Goal: Navigation & Orientation: Find specific page/section

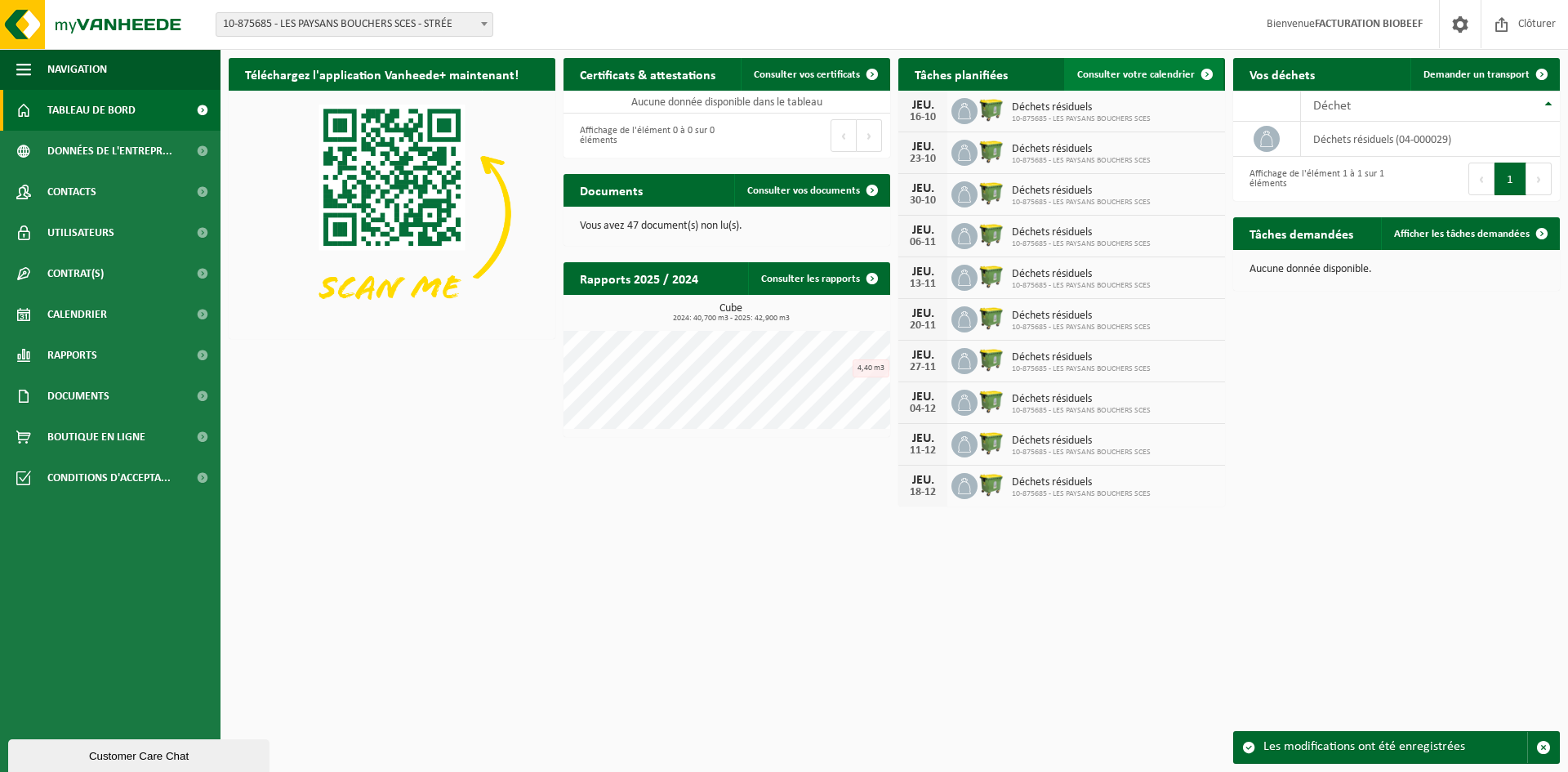
click at [1207, 71] on span at bounding box center [1207, 74] width 33 height 33
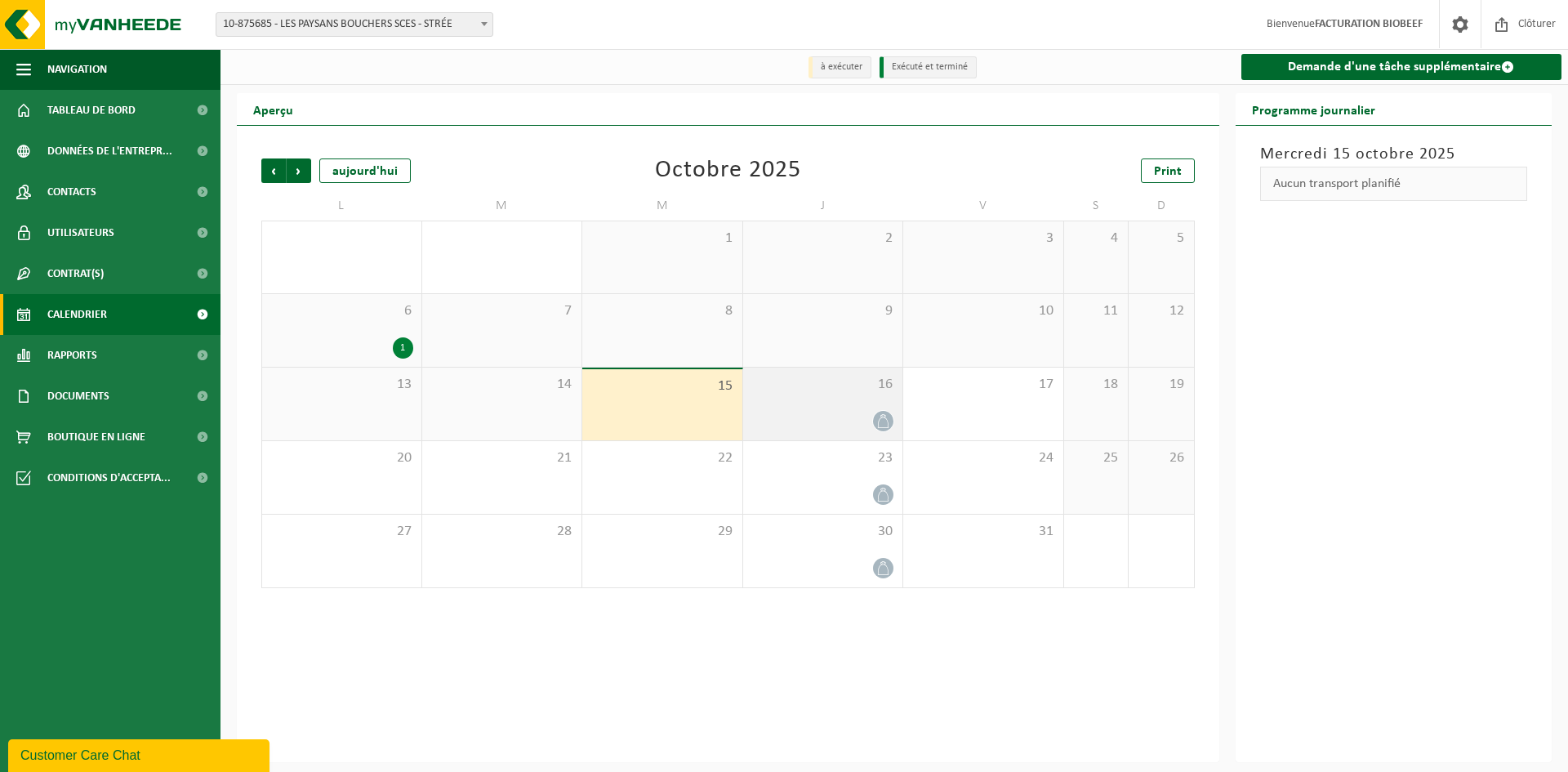
click at [843, 391] on span "16" at bounding box center [822, 385] width 144 height 18
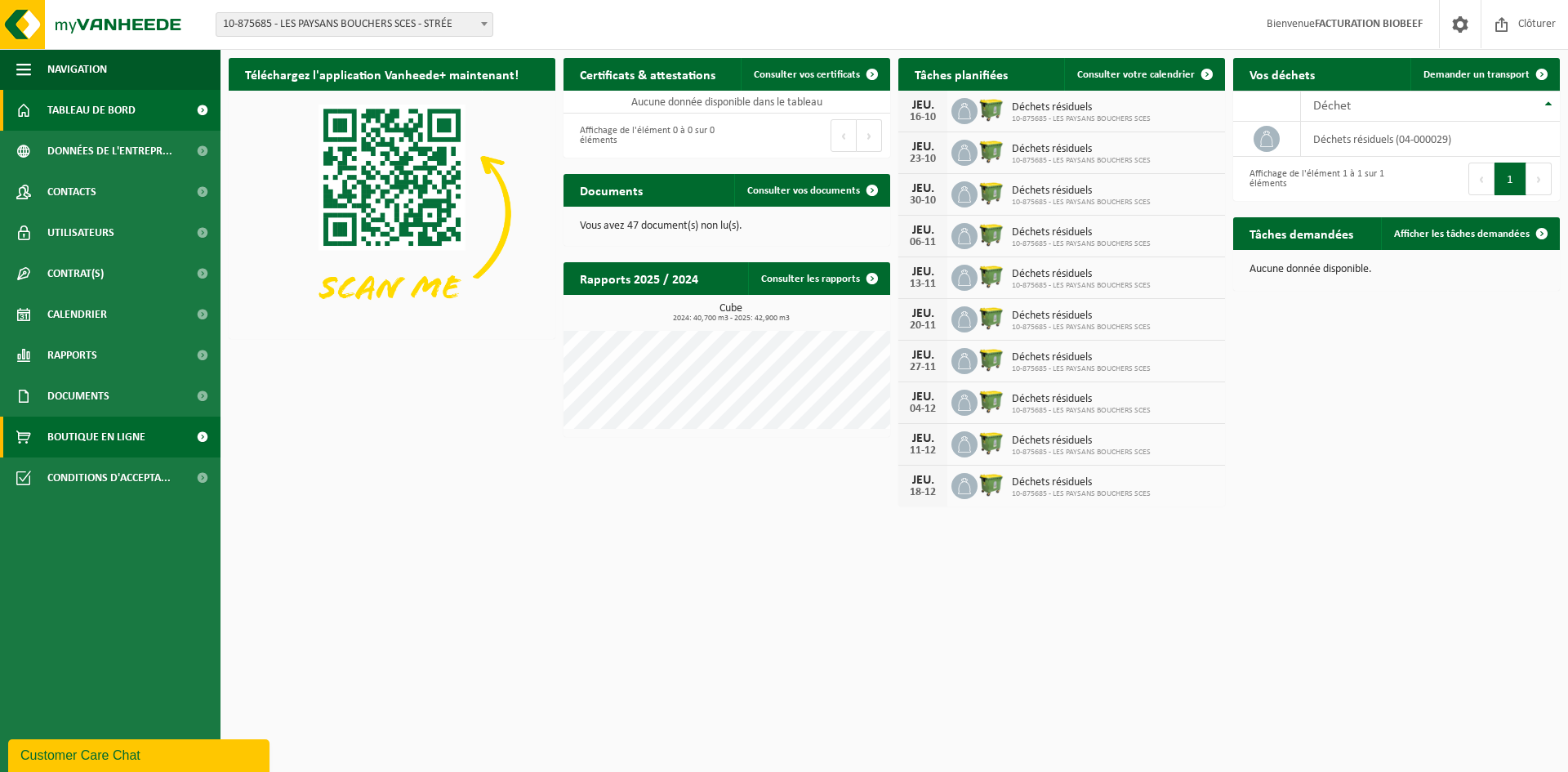
click at [93, 435] on span "Boutique en ligne" at bounding box center [96, 437] width 98 height 41
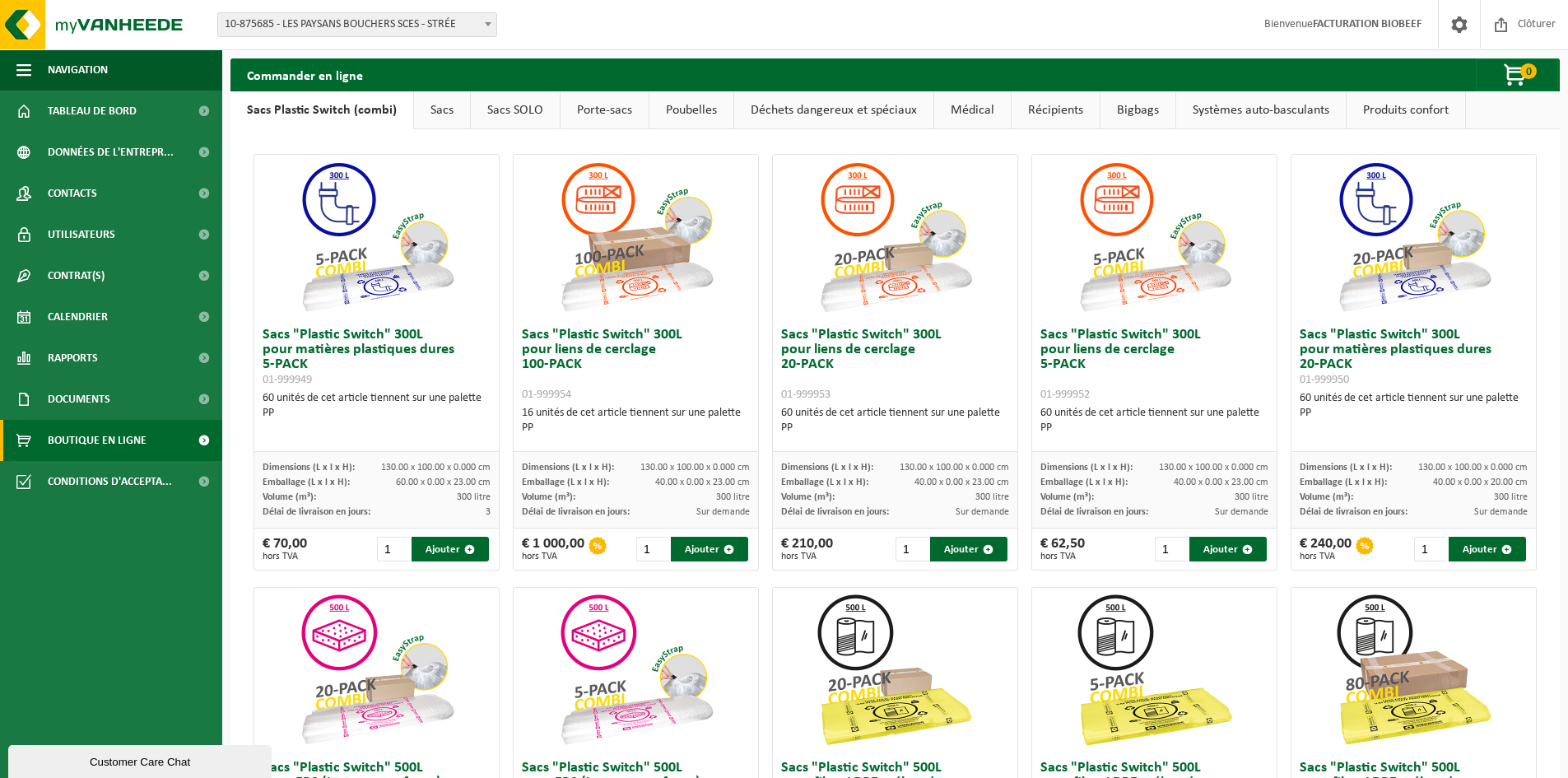
click at [698, 108] on link "Poubelles" at bounding box center [691, 110] width 84 height 37
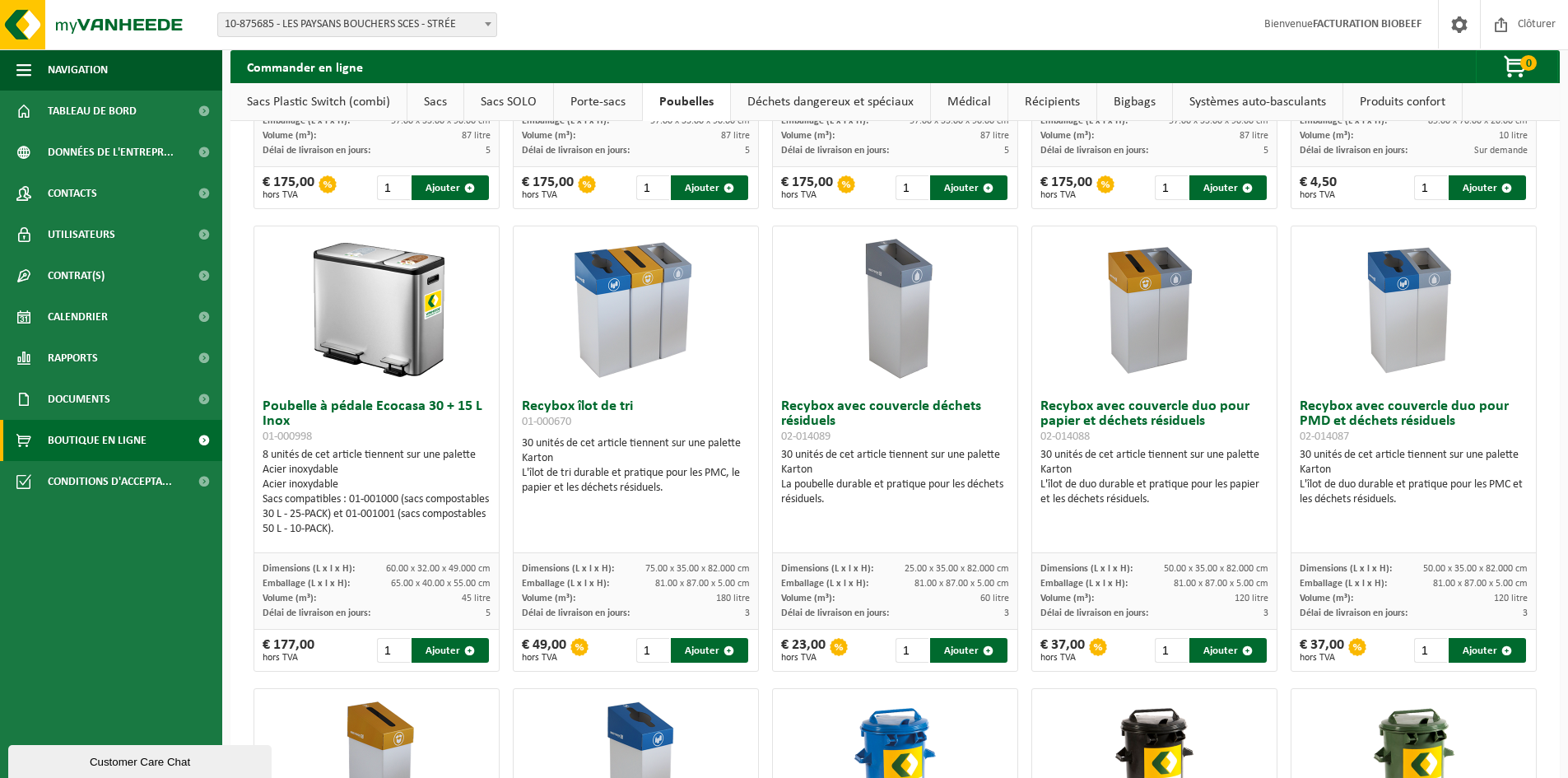
scroll to position [201, 0]
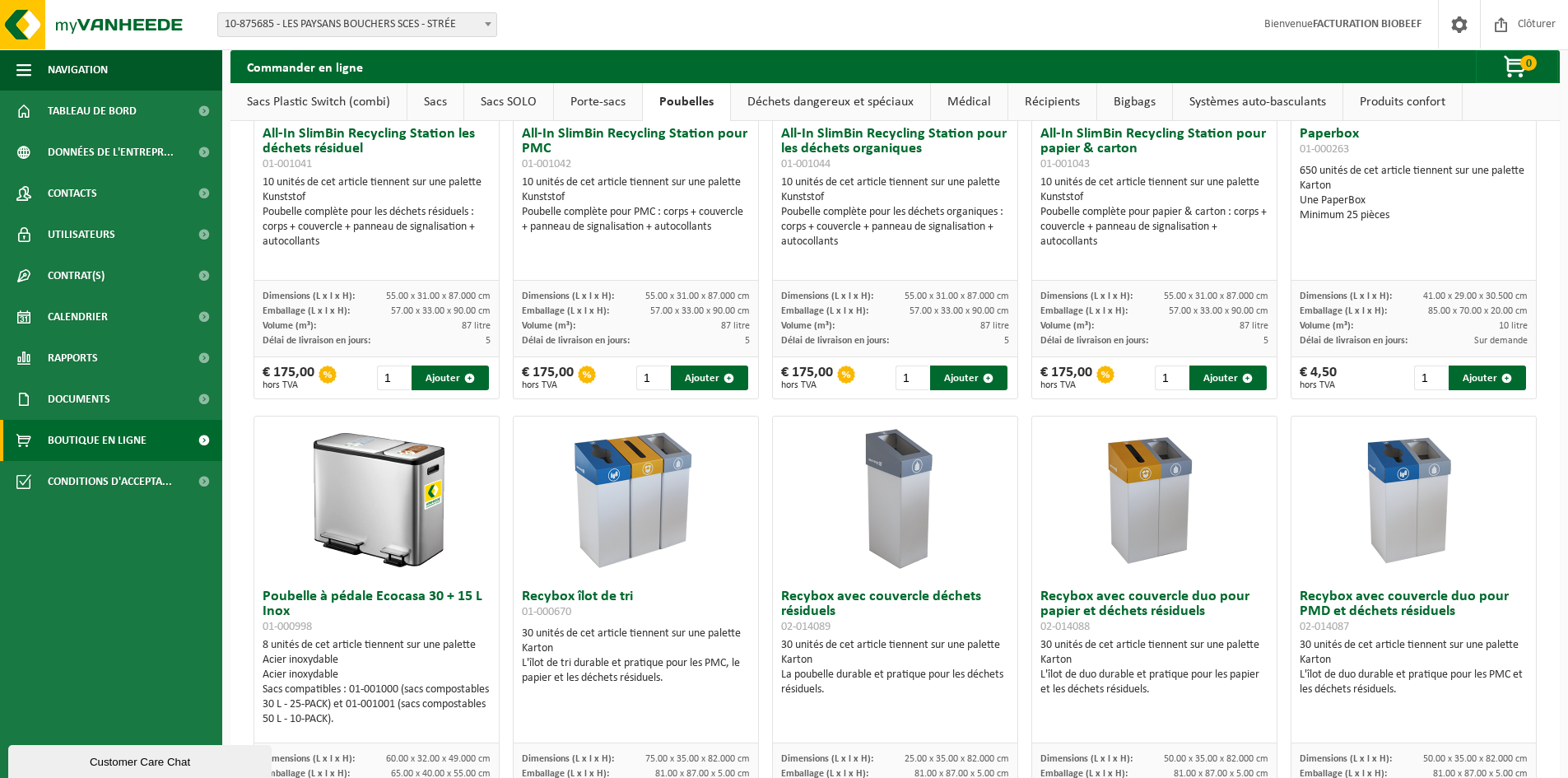
click at [1025, 92] on link "Récipients" at bounding box center [1052, 101] width 88 height 37
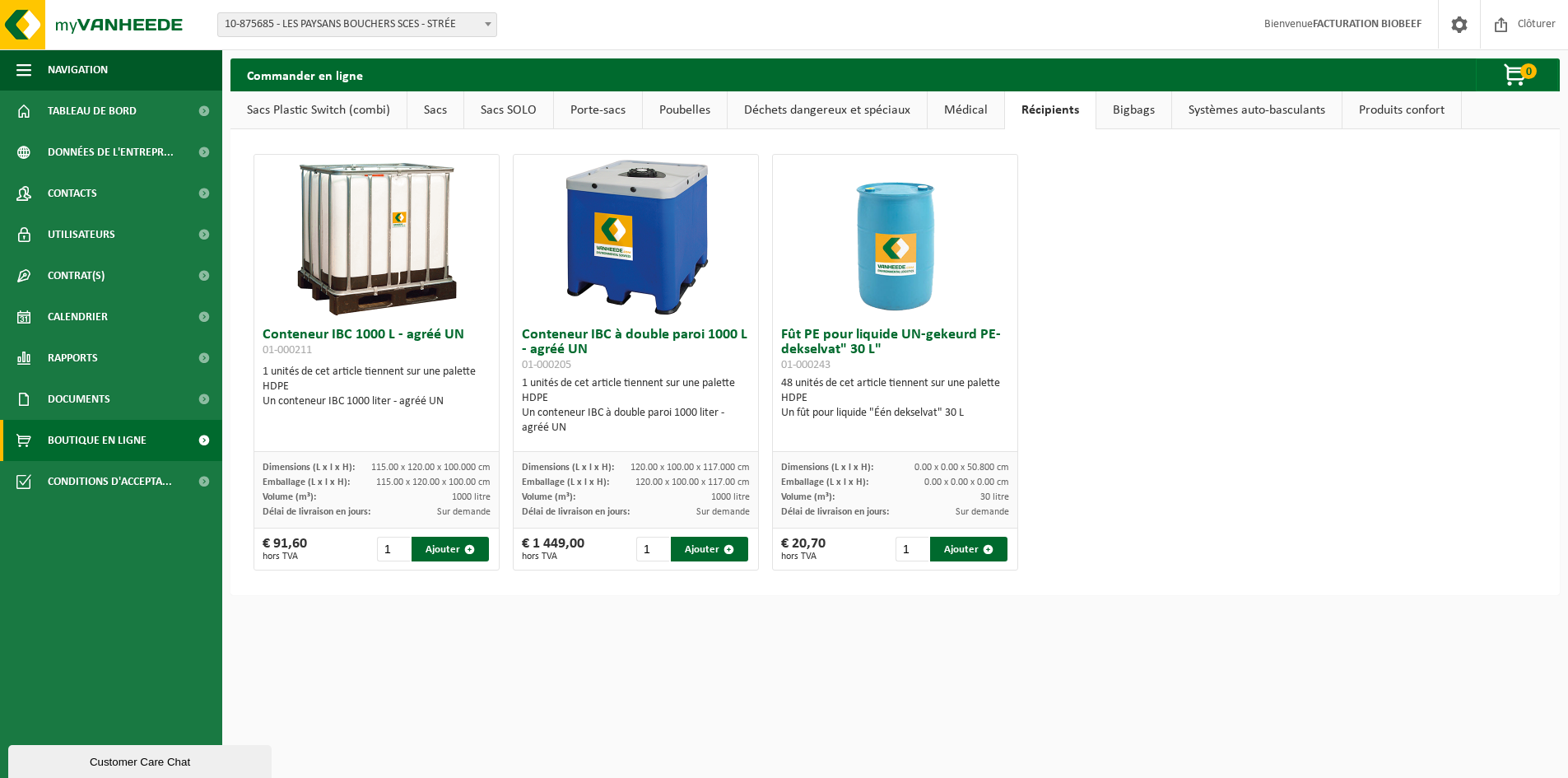
scroll to position [0, 0]
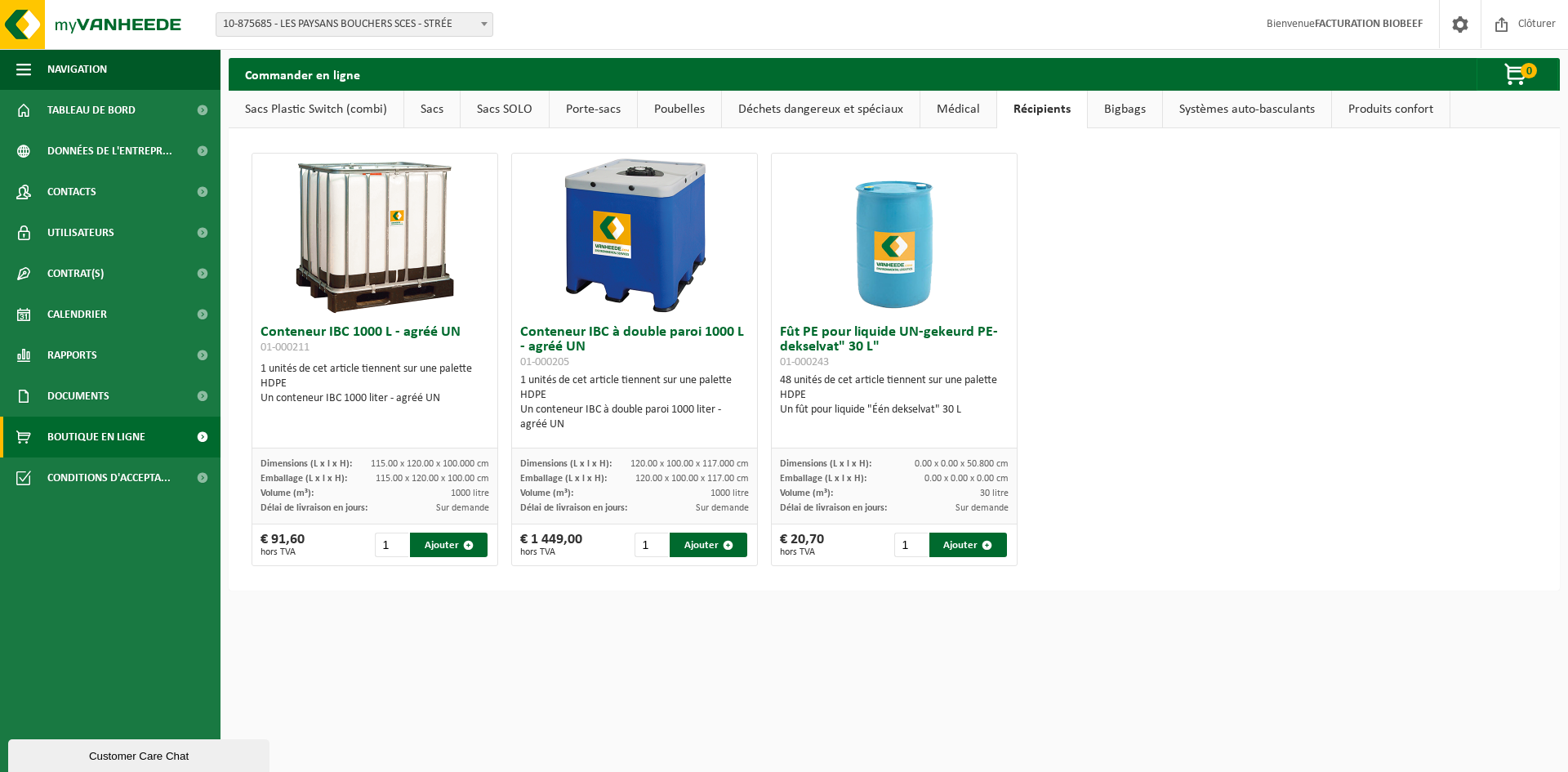
click at [1121, 104] on link "Bigbags" at bounding box center [1125, 109] width 74 height 37
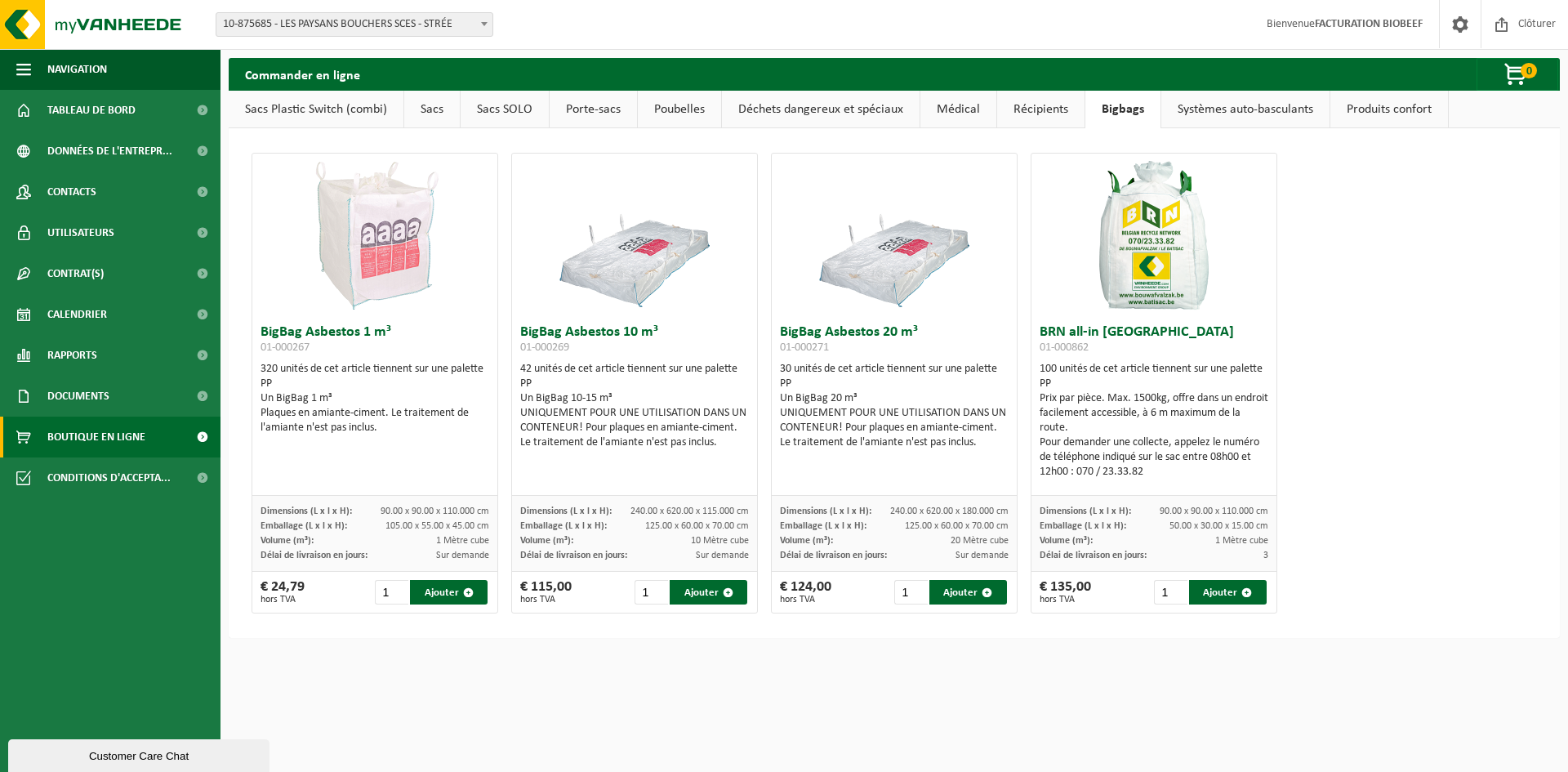
click at [1208, 103] on link "Systèmes auto-basculants" at bounding box center [1246, 109] width 168 height 37
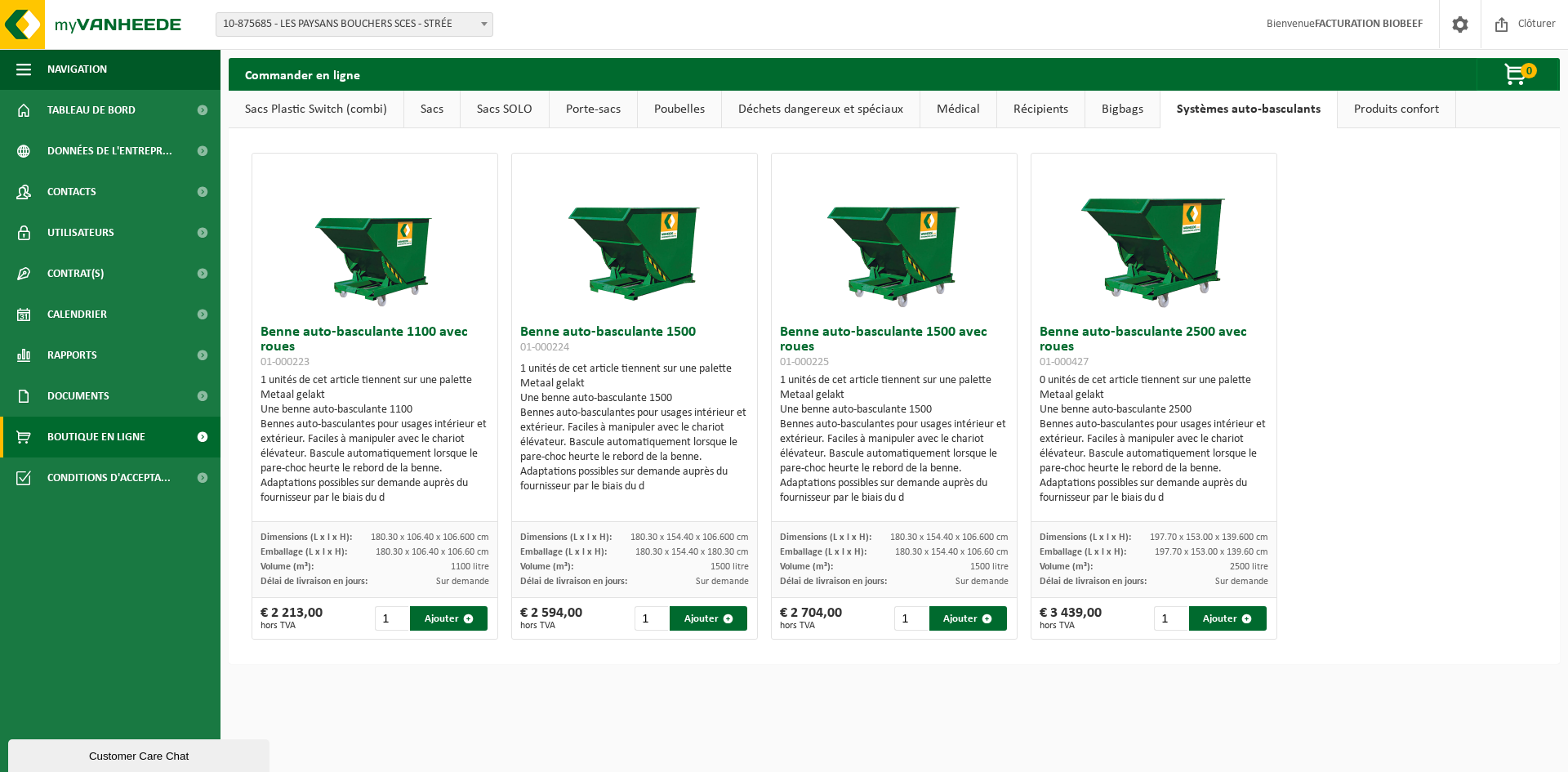
click at [1380, 99] on link "Produits confort" at bounding box center [1397, 109] width 118 height 37
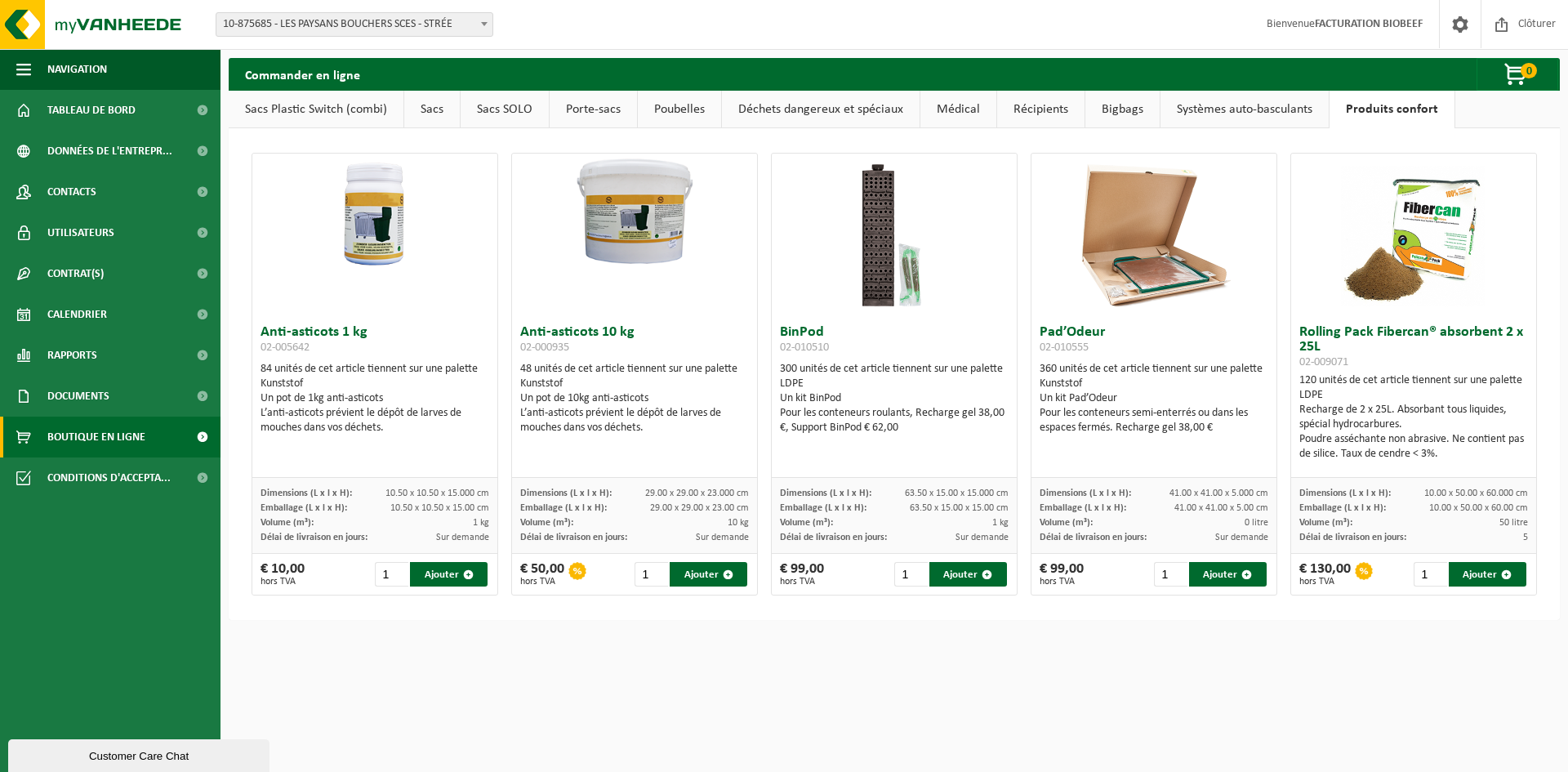
click at [948, 104] on link "Médical" at bounding box center [958, 109] width 76 height 37
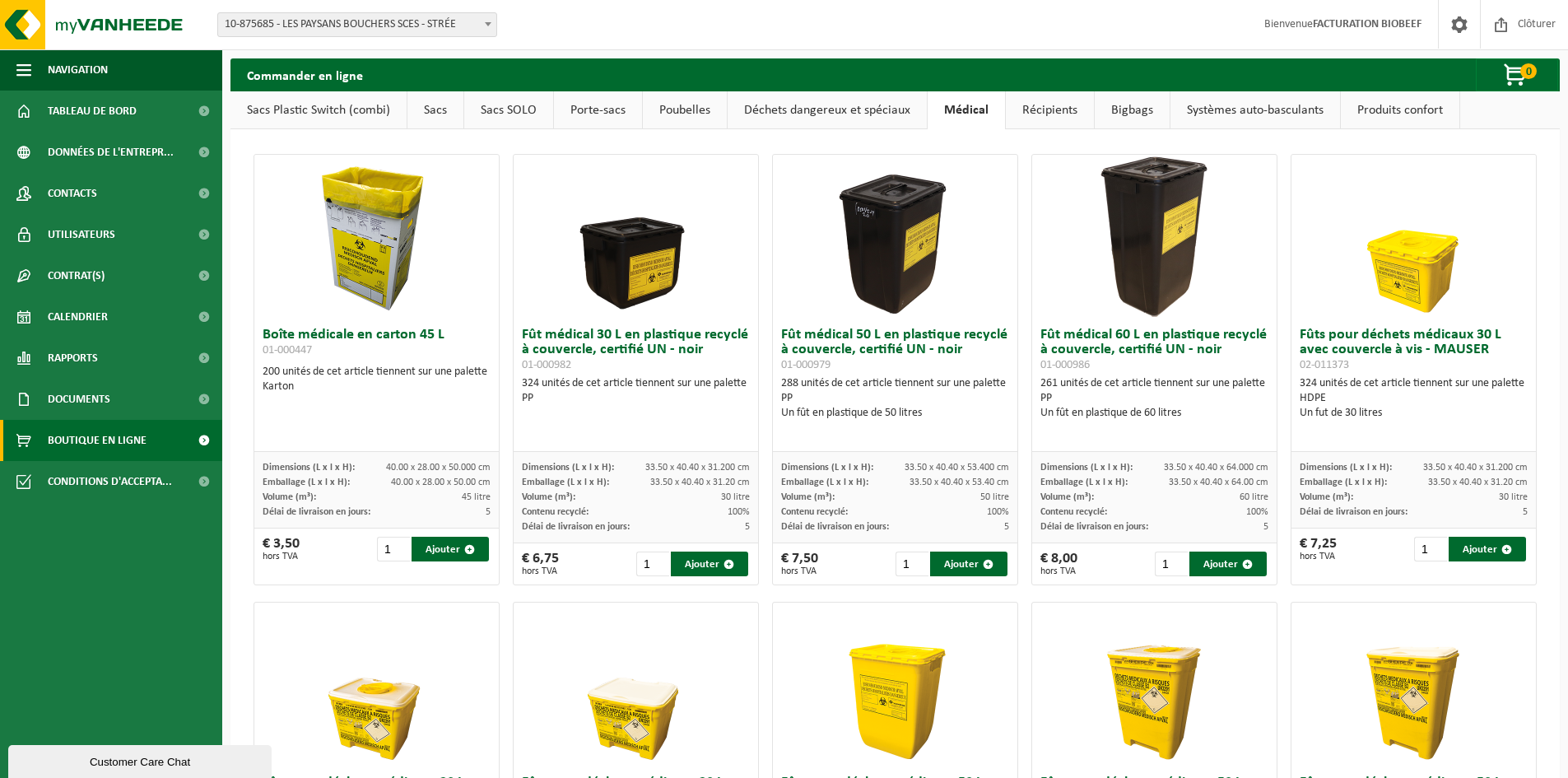
click at [839, 103] on link "Déchets dangereux et spéciaux" at bounding box center [827, 110] width 199 height 37
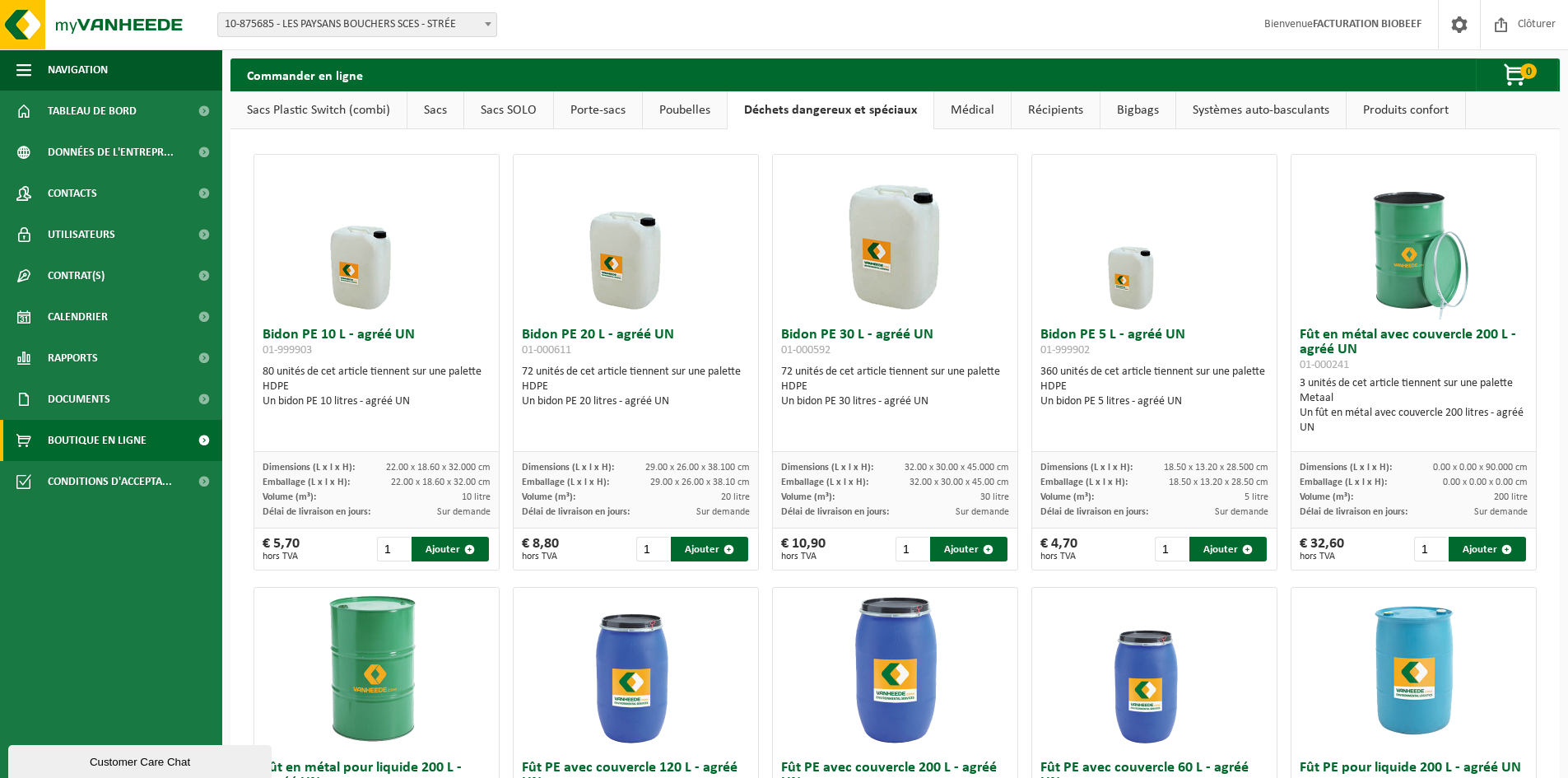
click at [600, 99] on link "Porte-sacs" at bounding box center [598, 110] width 88 height 37
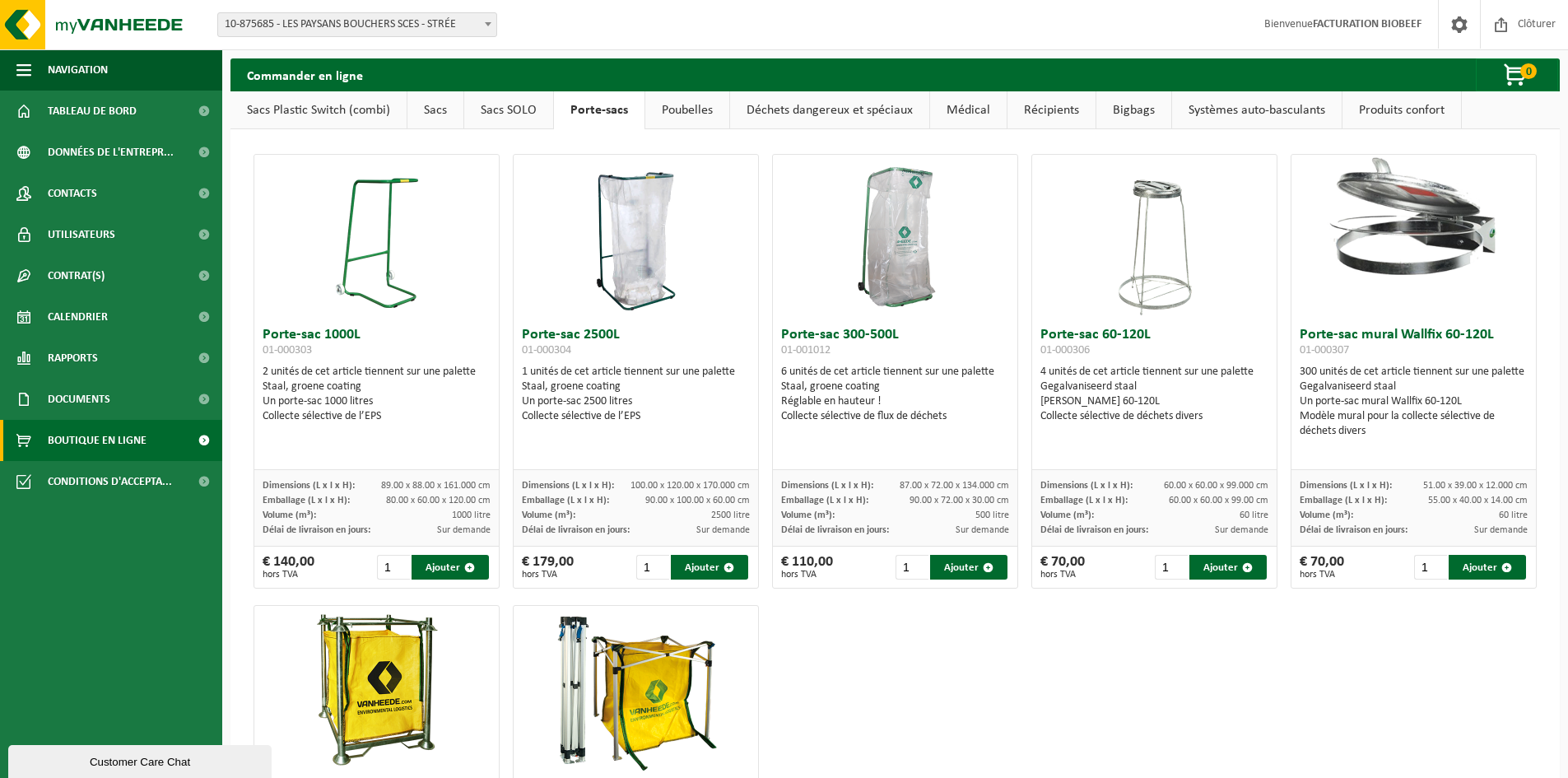
click at [496, 100] on link "Sacs SOLO" at bounding box center [508, 110] width 89 height 37
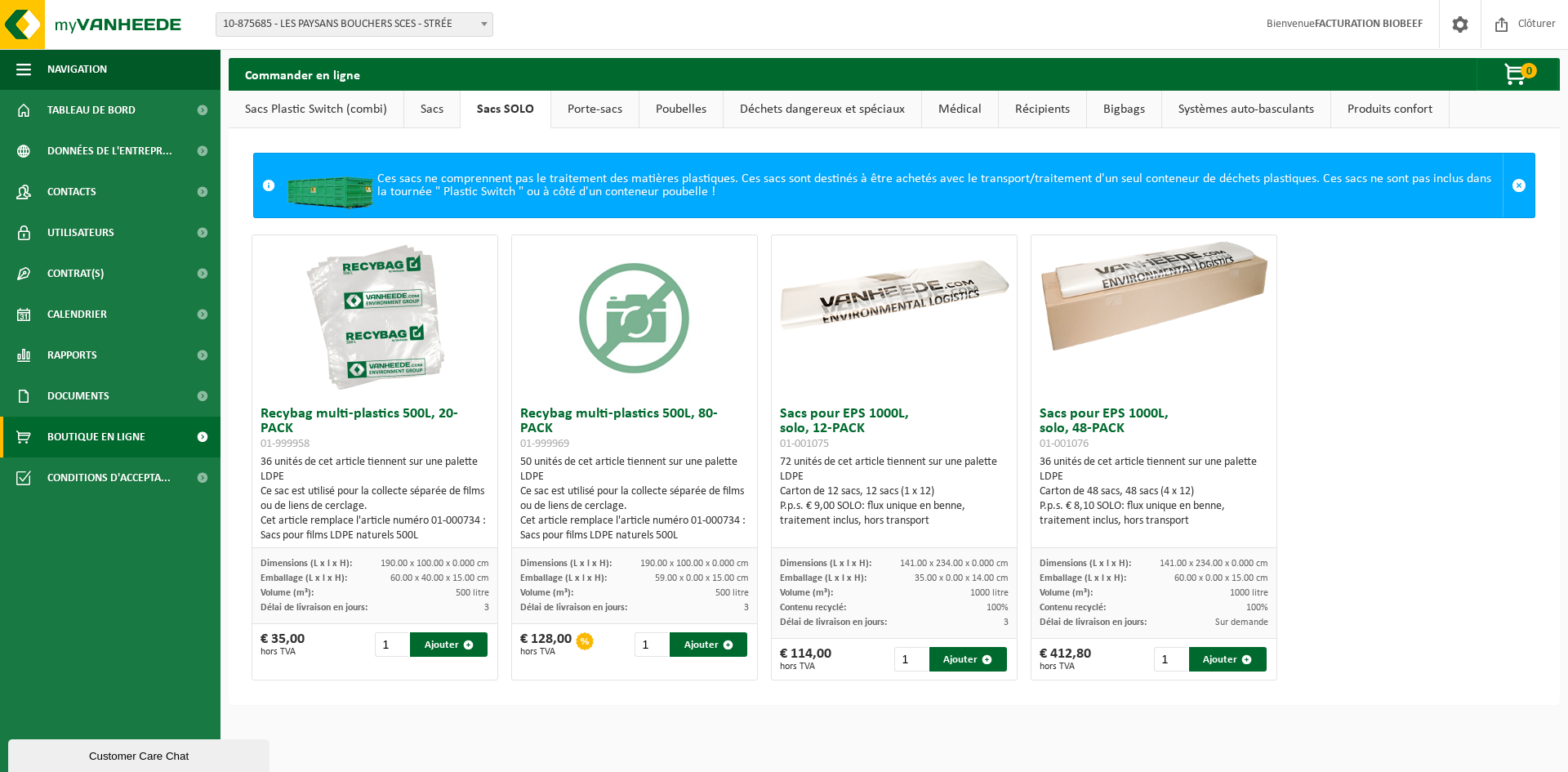
click at [434, 109] on link "Sacs" at bounding box center [431, 109] width 55 height 37
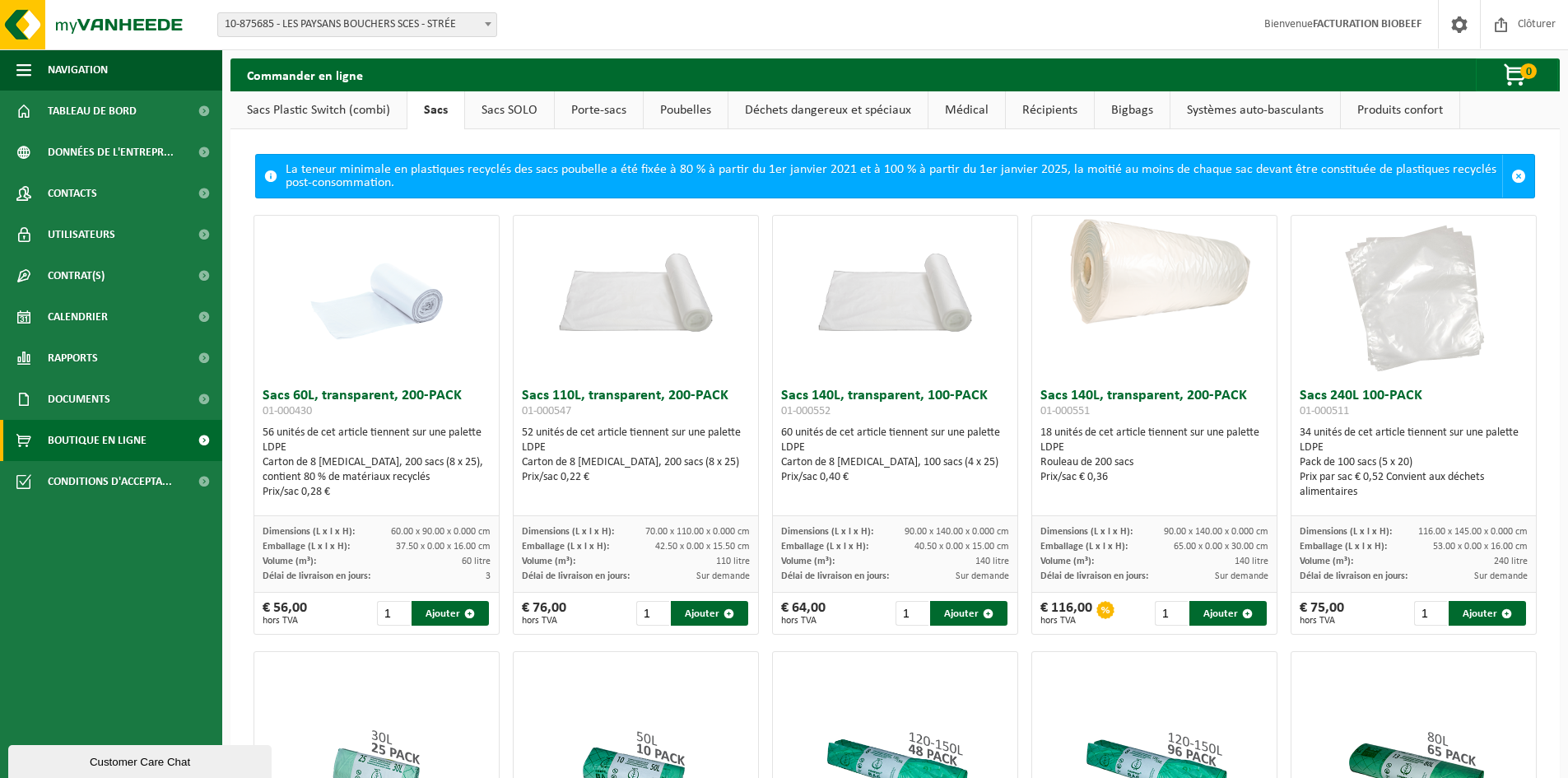
click at [308, 100] on link "Sacs Plastic Switch (combi)" at bounding box center [318, 110] width 176 height 37
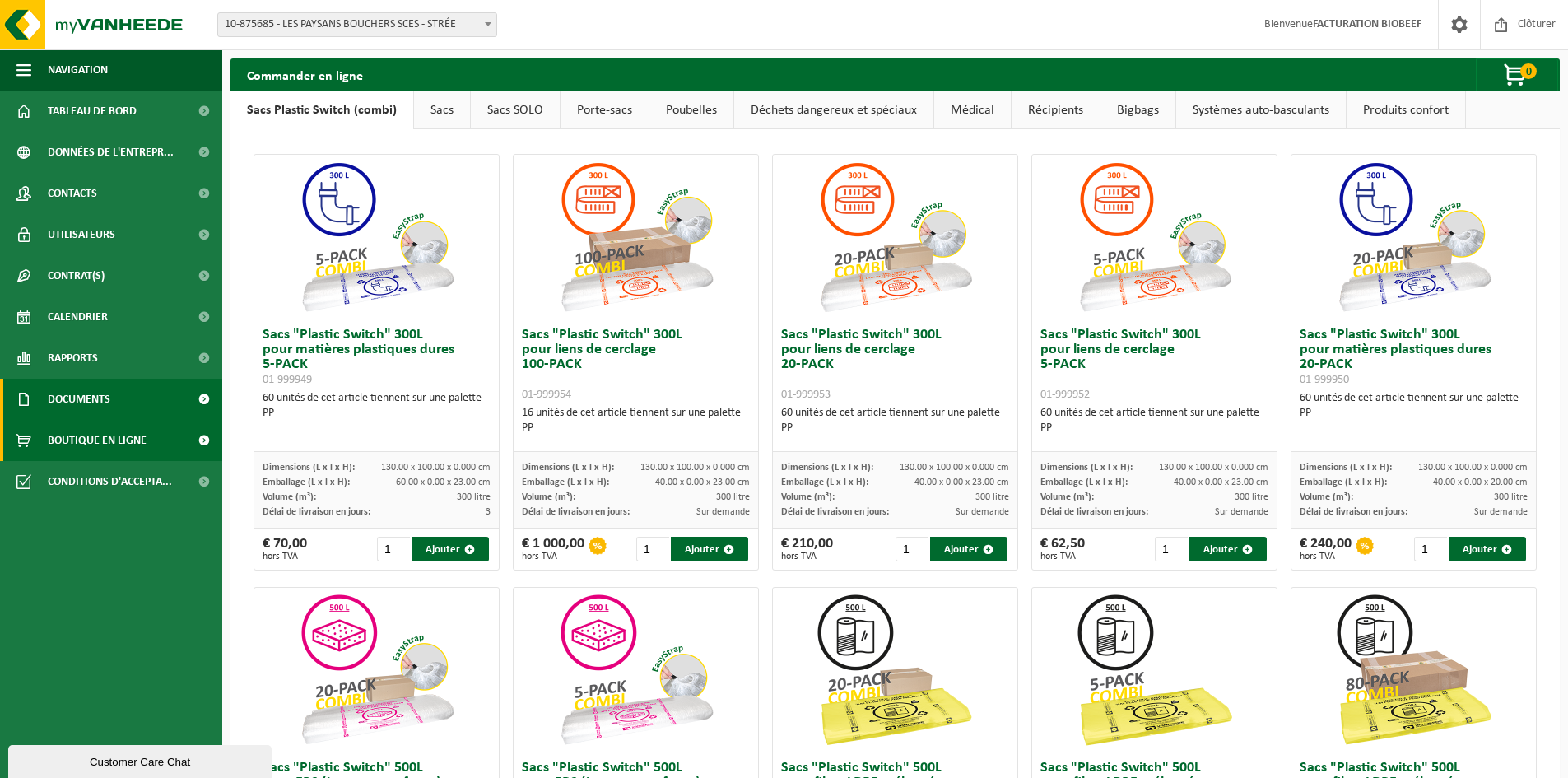
click at [100, 397] on span "Documents" at bounding box center [79, 399] width 63 height 41
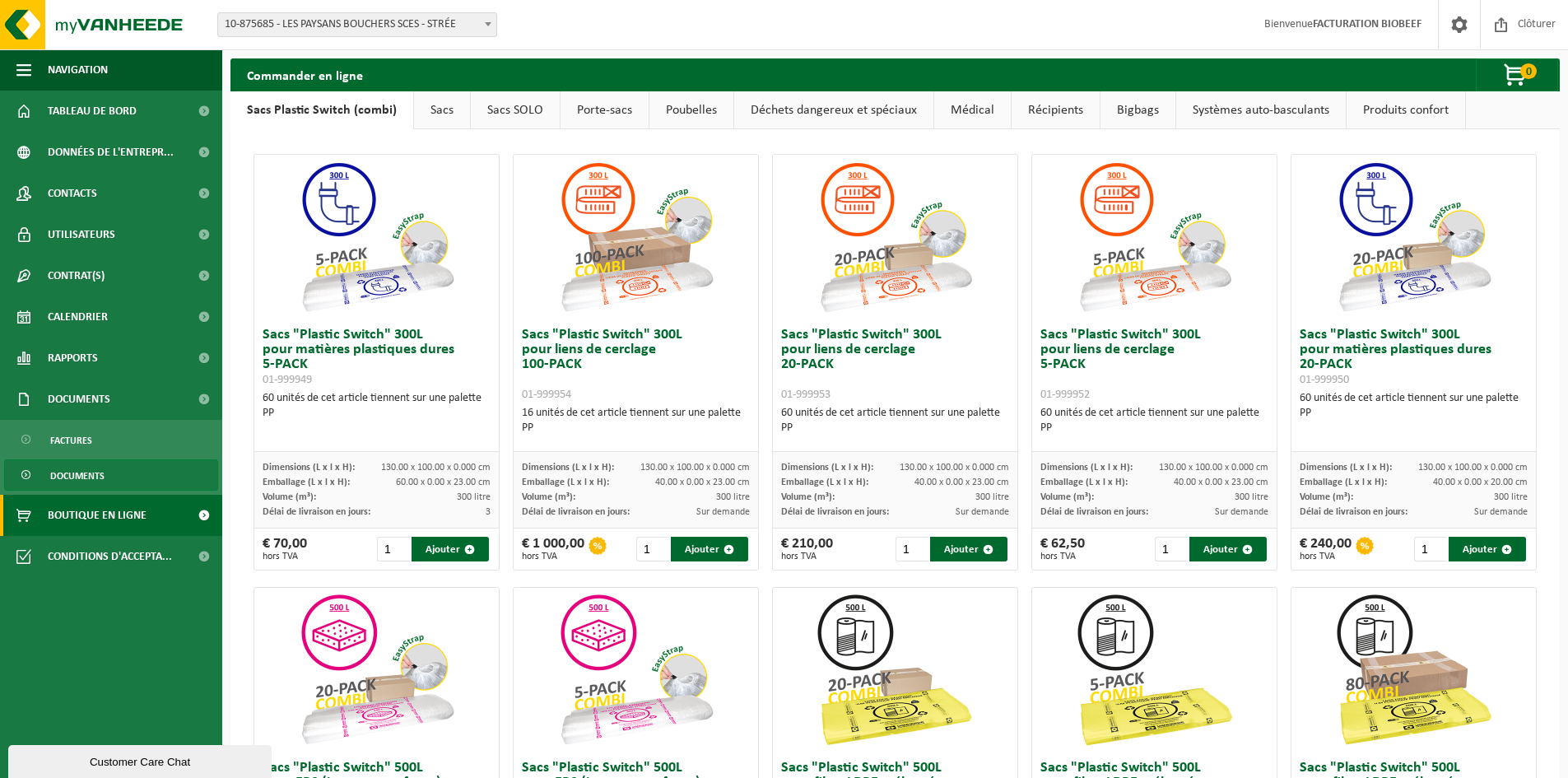
click at [70, 469] on span "Documents" at bounding box center [78, 476] width 55 height 31
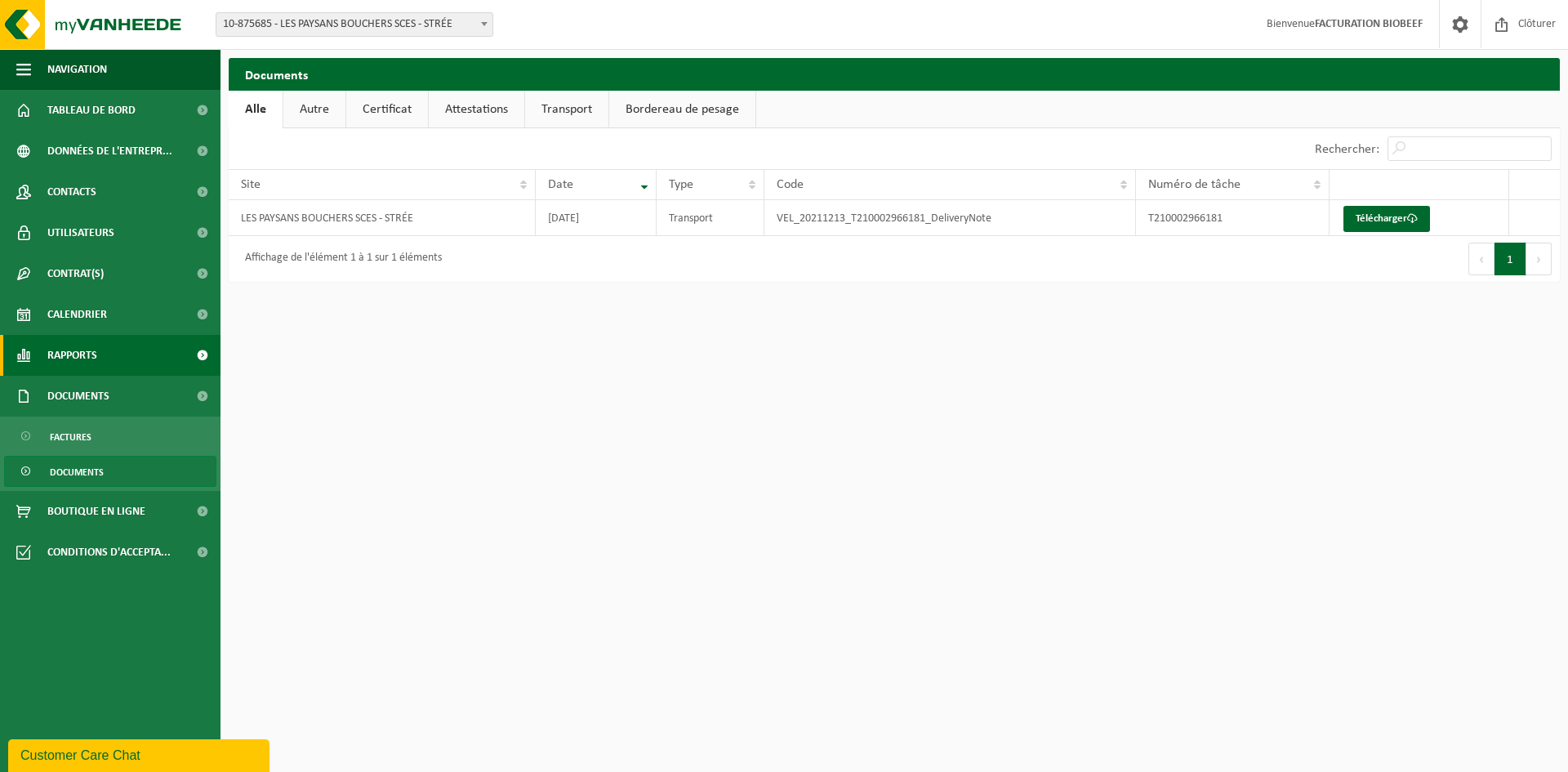
click at [64, 352] on span "Rapports" at bounding box center [72, 355] width 50 height 41
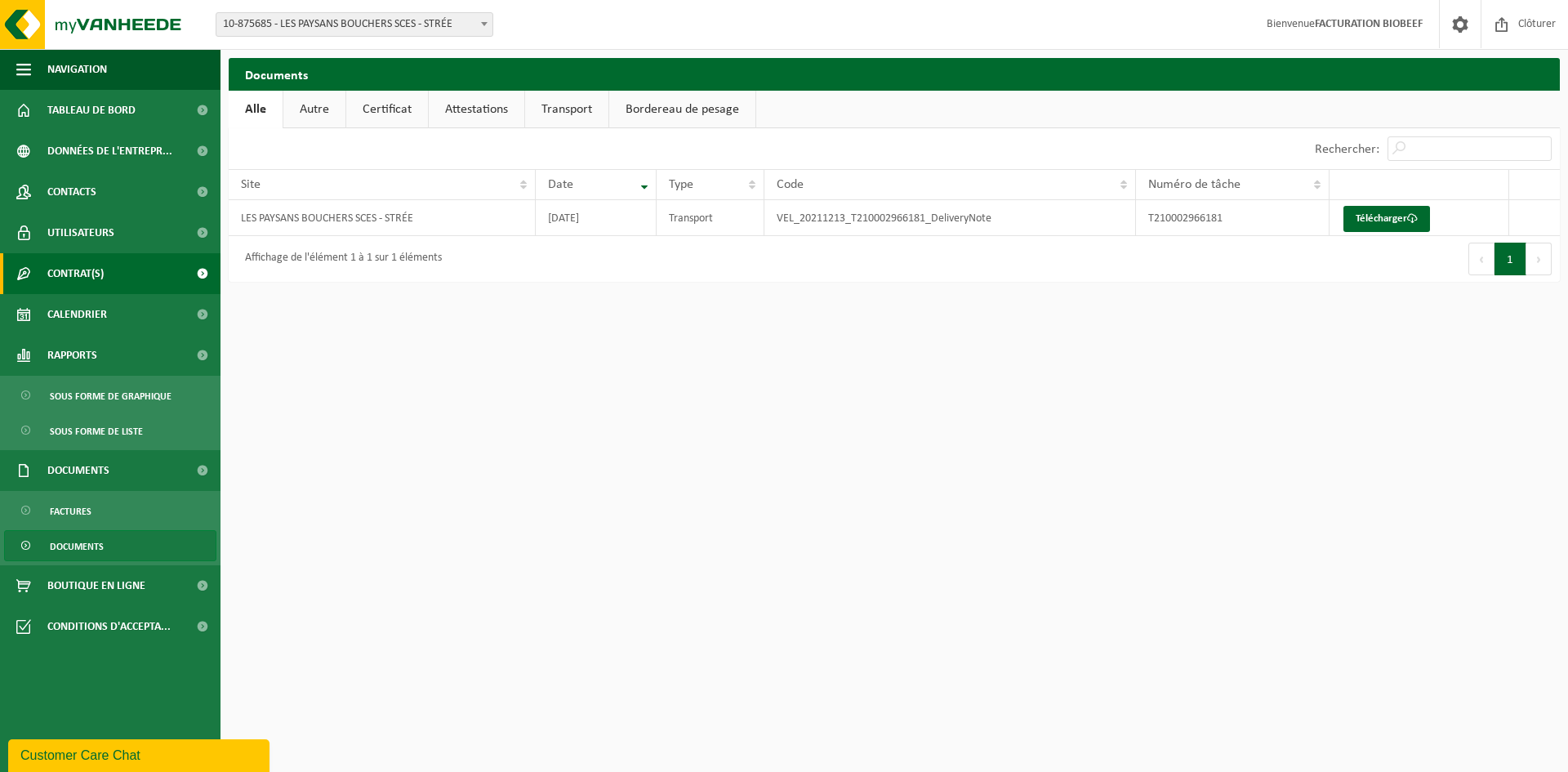
click at [71, 274] on span "Contrat(s)" at bounding box center [75, 273] width 56 height 41
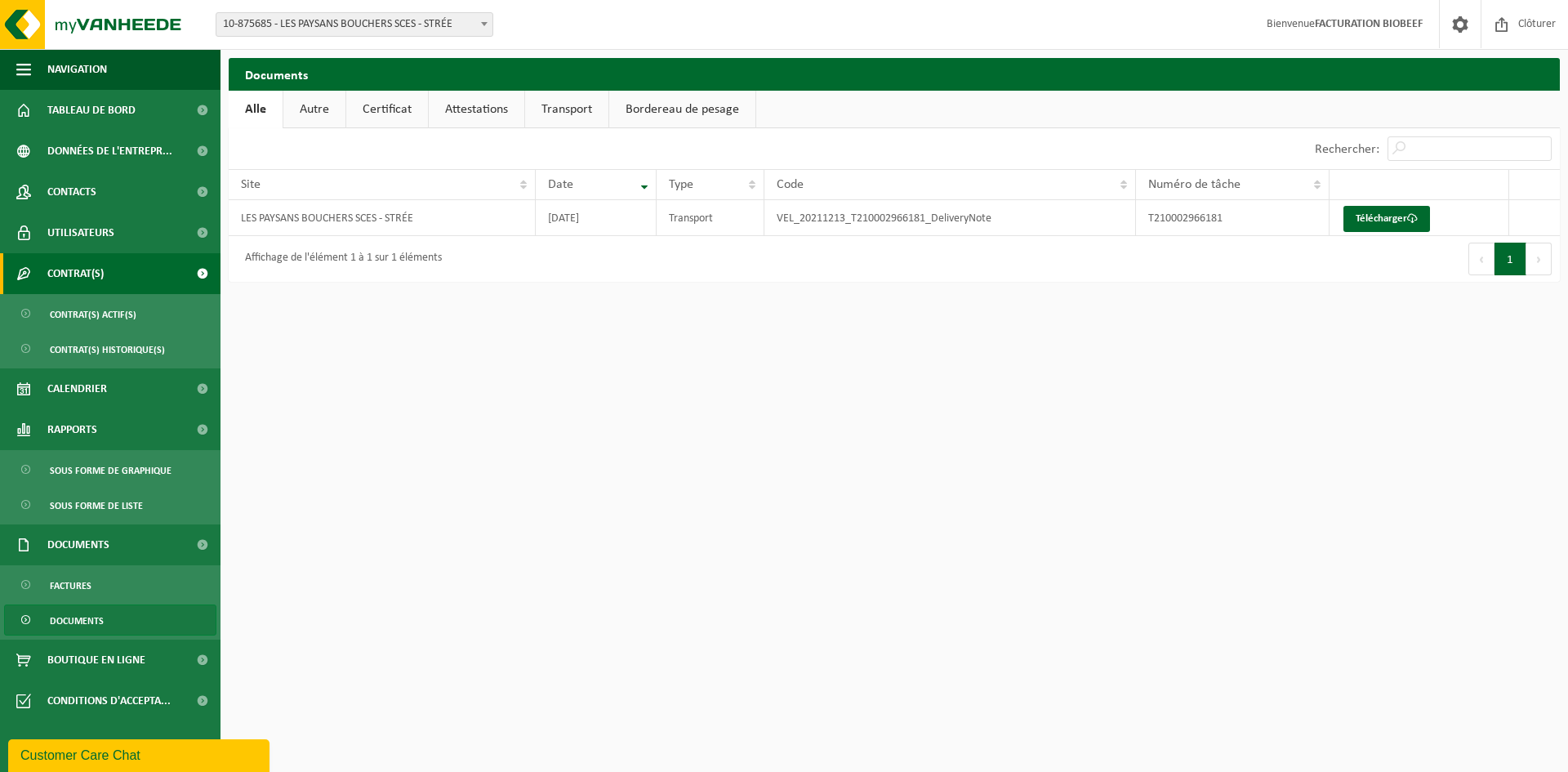
click at [79, 268] on span "Contrat(s)" at bounding box center [75, 273] width 56 height 41
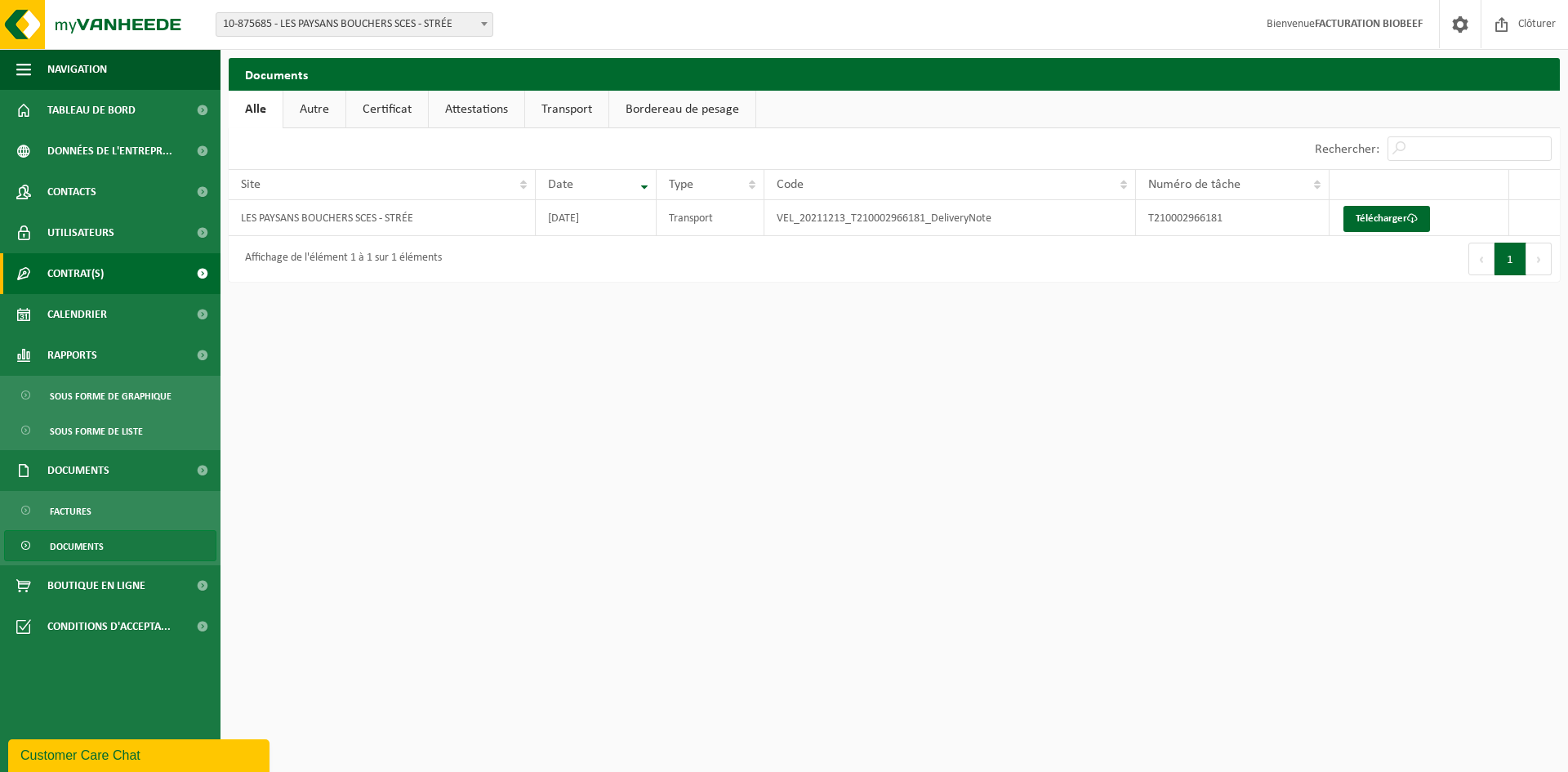
click at [79, 267] on span "Contrat(s)" at bounding box center [75, 273] width 56 height 41
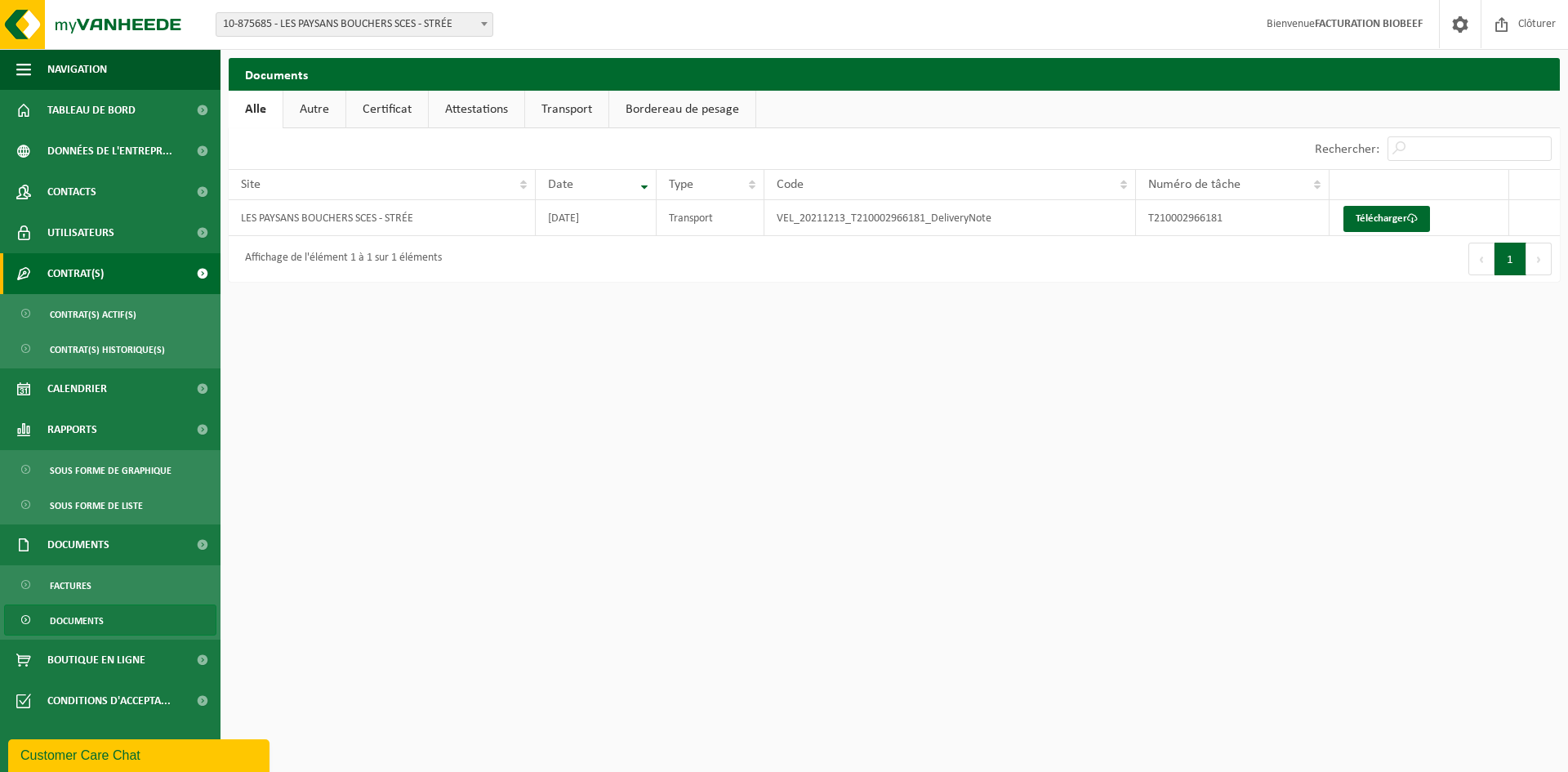
click at [81, 267] on span "Contrat(s)" at bounding box center [75, 273] width 56 height 41
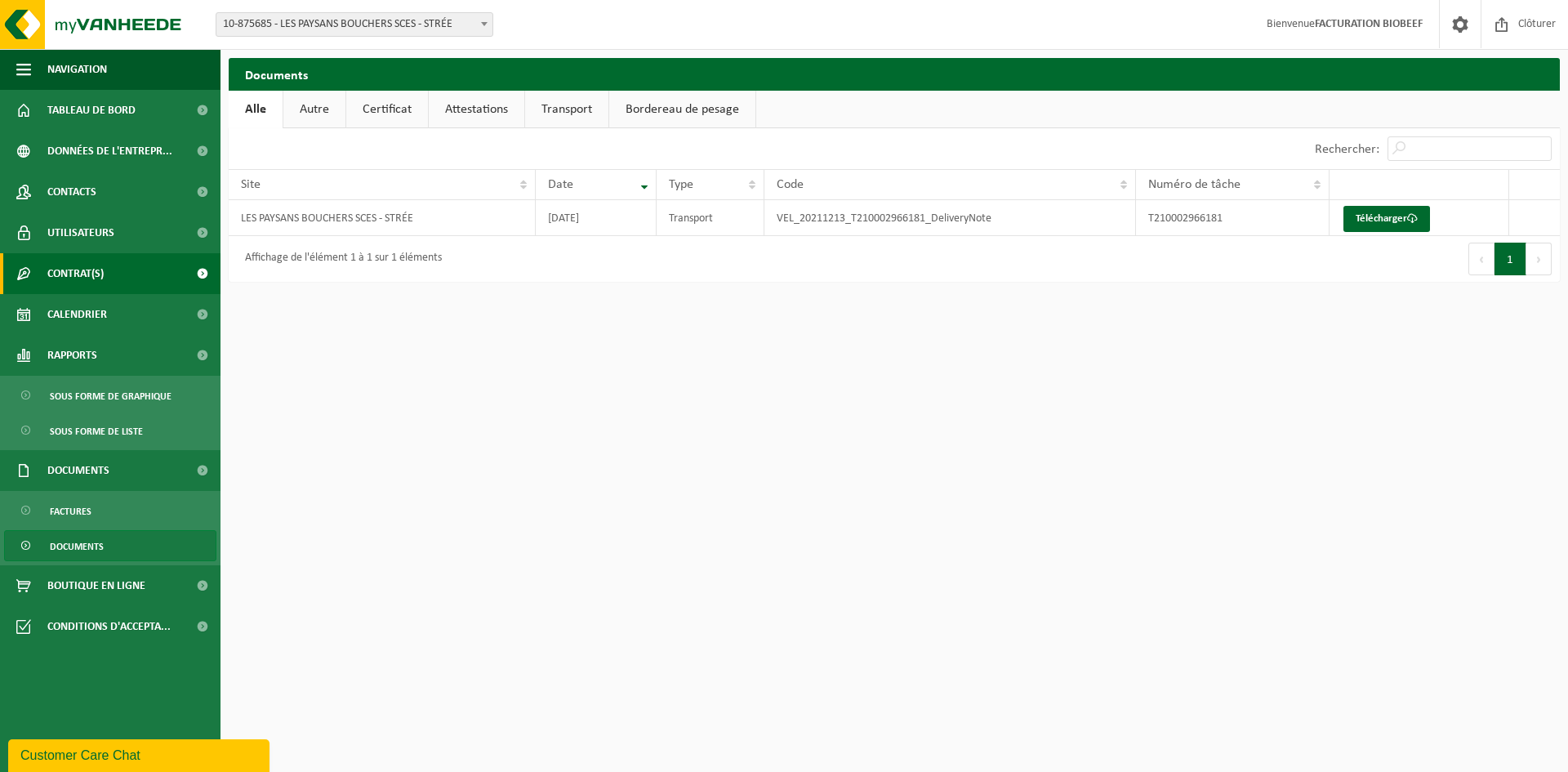
click at [81, 267] on span "Contrat(s)" at bounding box center [75, 273] width 56 height 41
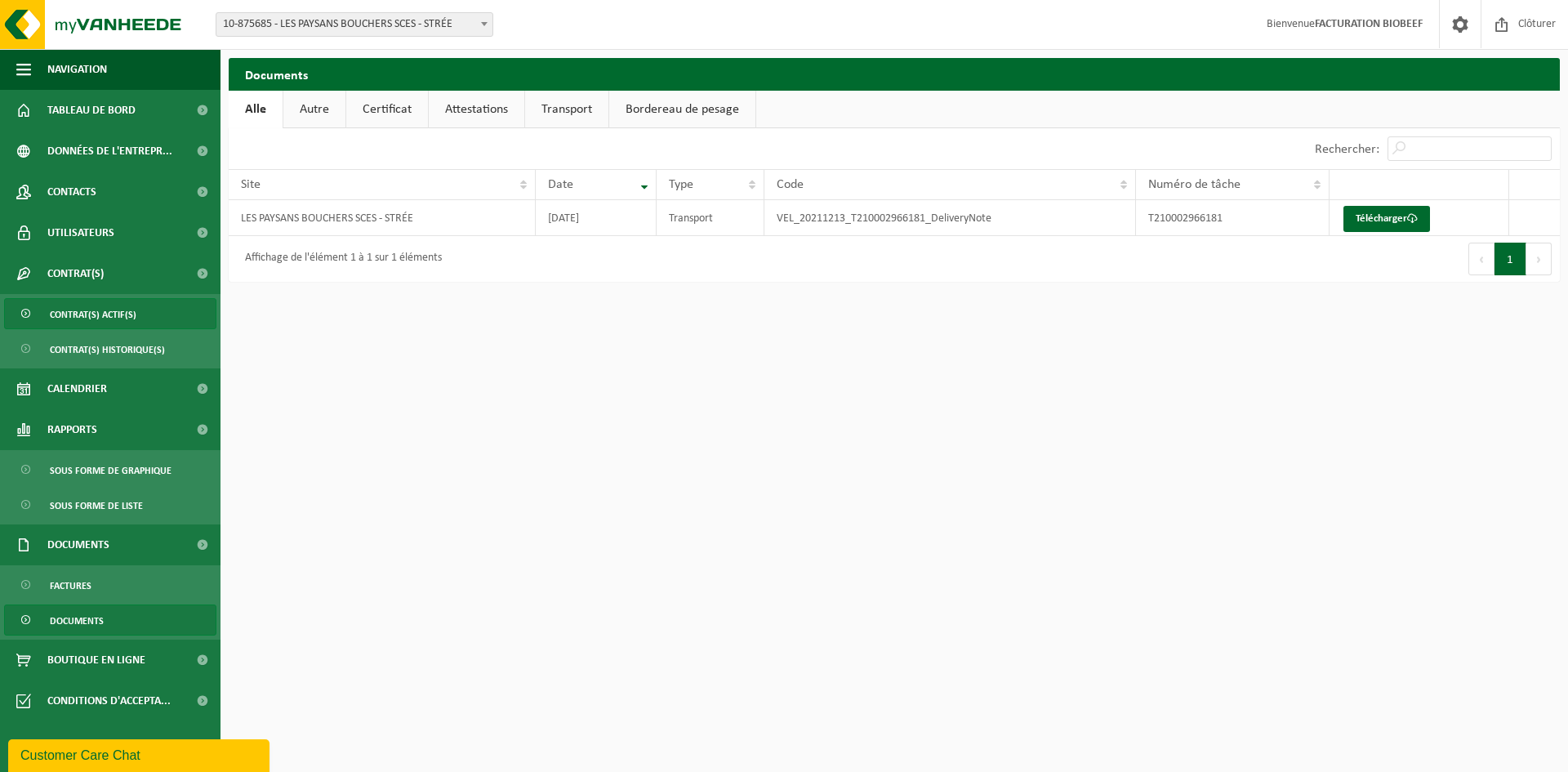
click at [75, 312] on span "Contrat(s) actif(s)" at bounding box center [93, 314] width 87 height 31
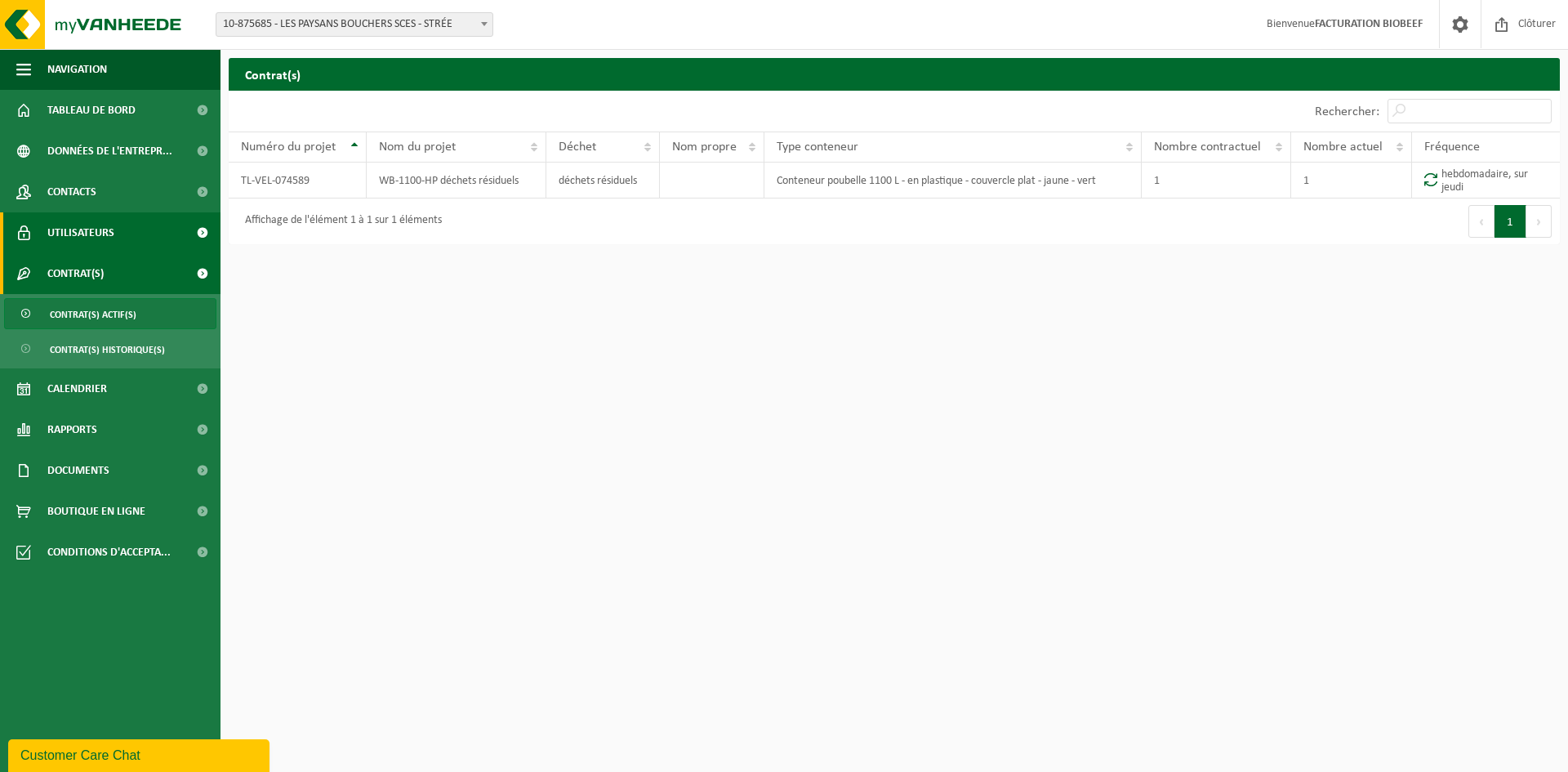
click at [72, 229] on span "Utilisateurs" at bounding box center [81, 232] width 67 height 41
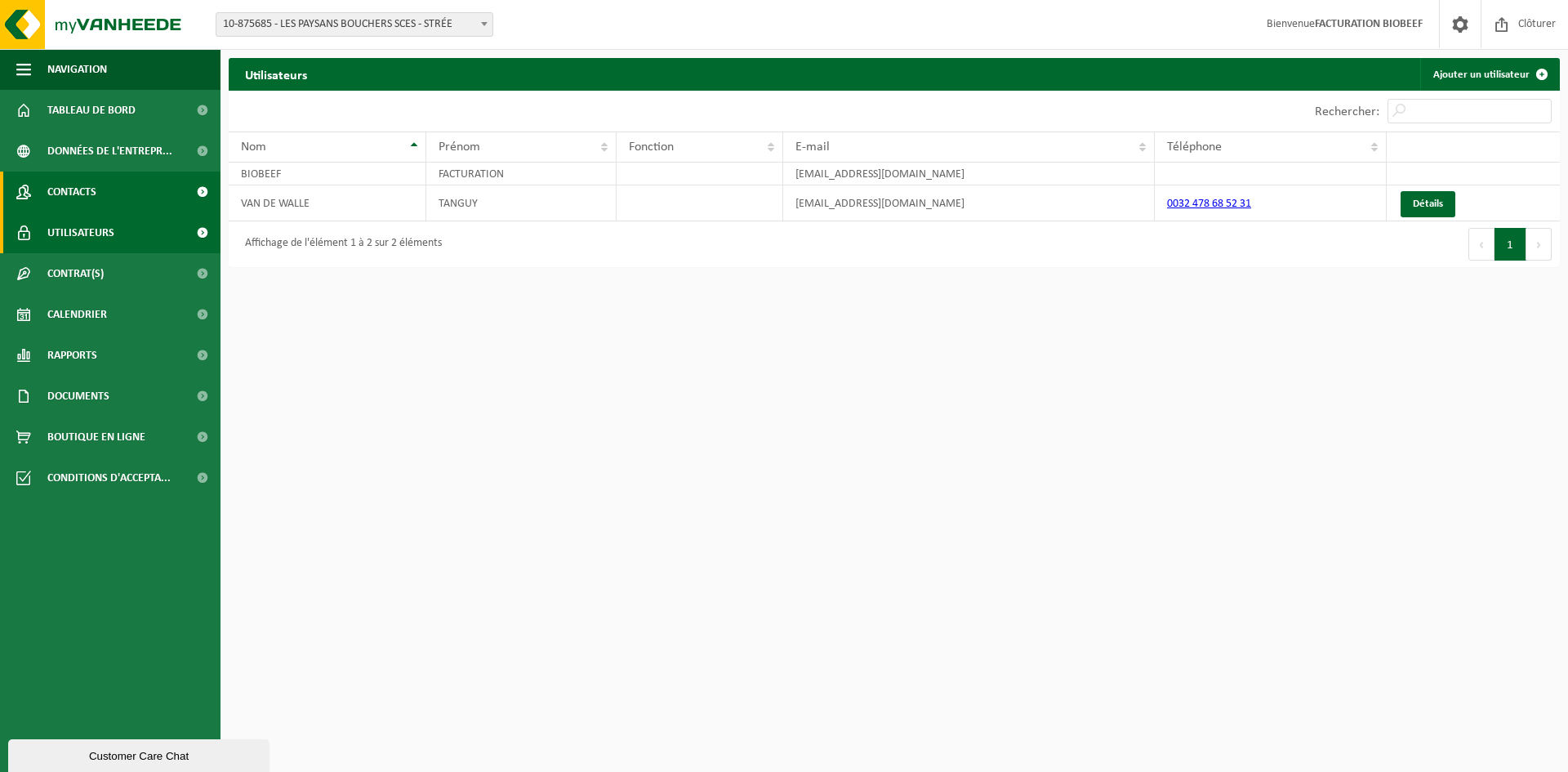
click at [88, 186] on span "Contacts" at bounding box center [72, 191] width 49 height 41
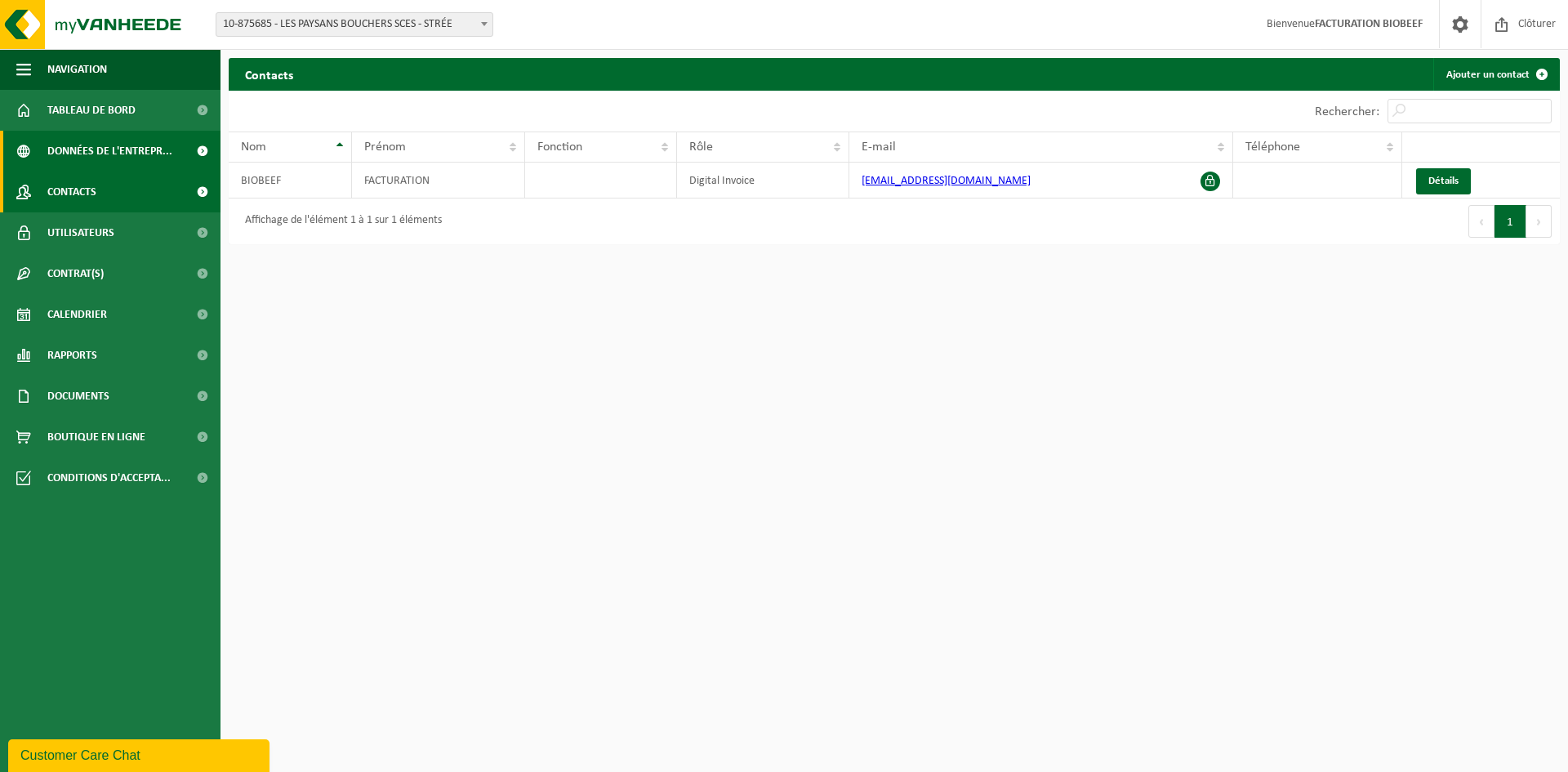
click at [104, 149] on span "Données de l'entrepr..." at bounding box center [110, 150] width 125 height 41
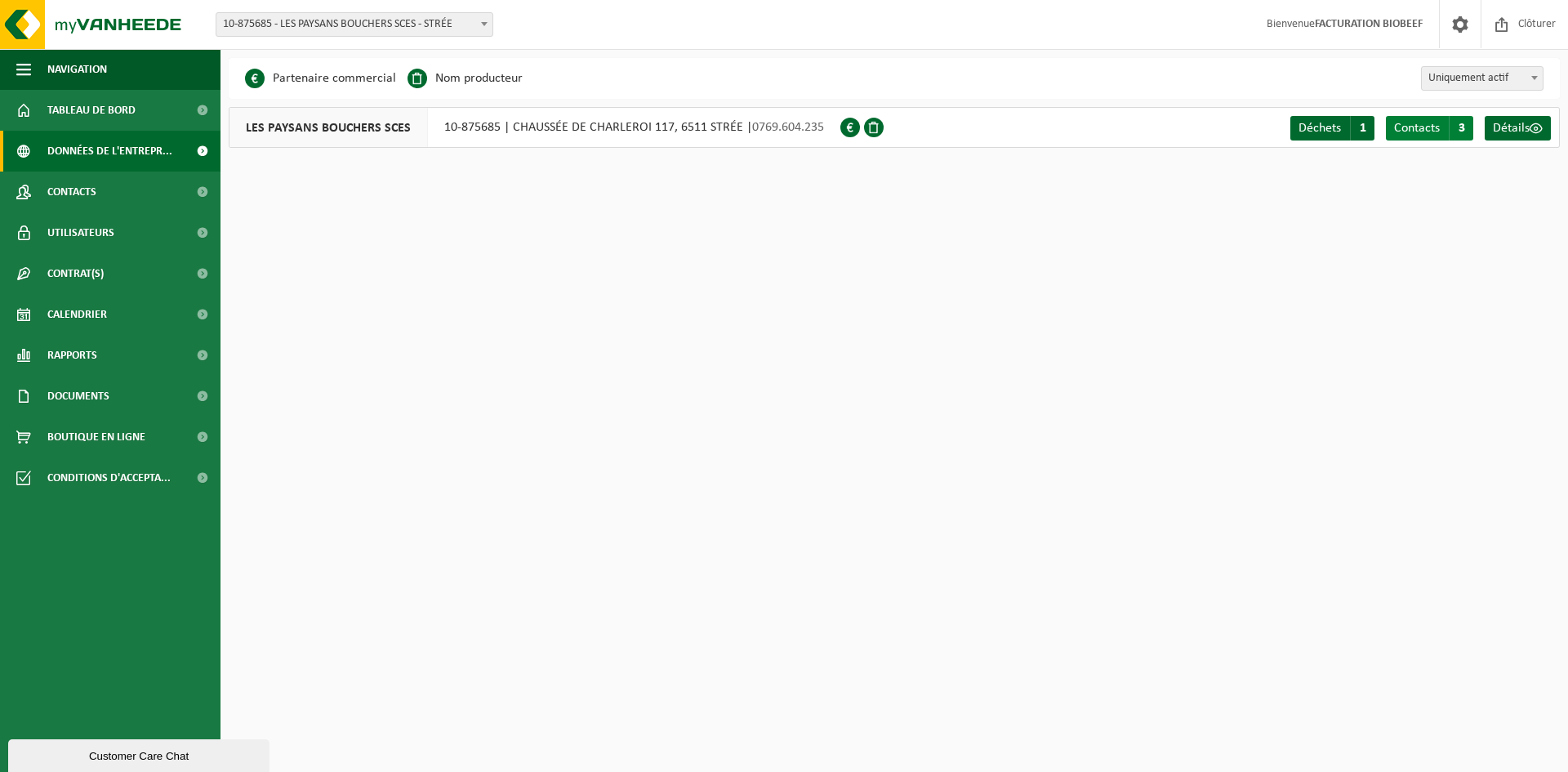
click at [1424, 130] on span "Contacts" at bounding box center [1417, 128] width 45 height 13
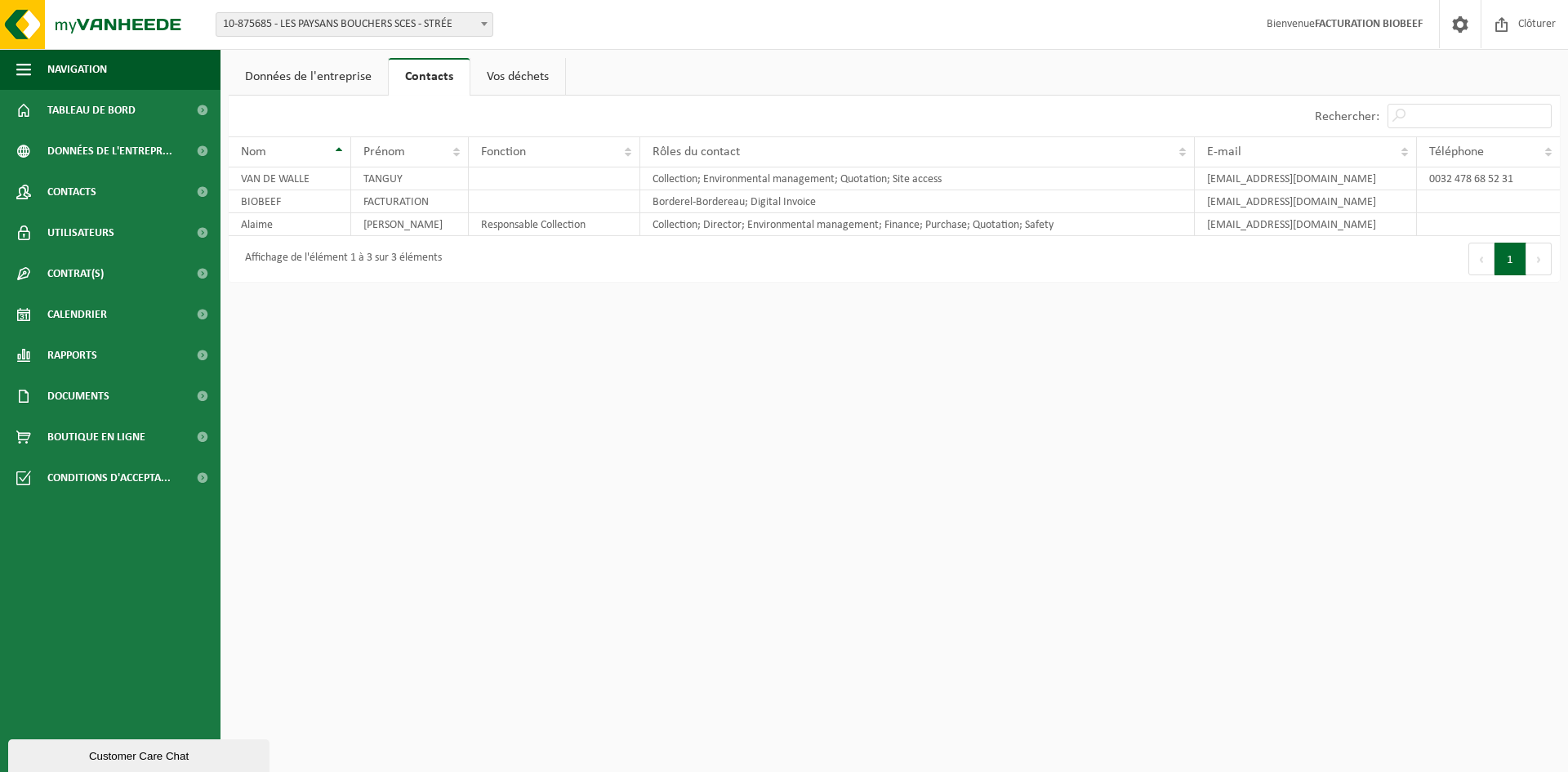
click at [510, 74] on link "Vos déchets" at bounding box center [517, 76] width 95 height 37
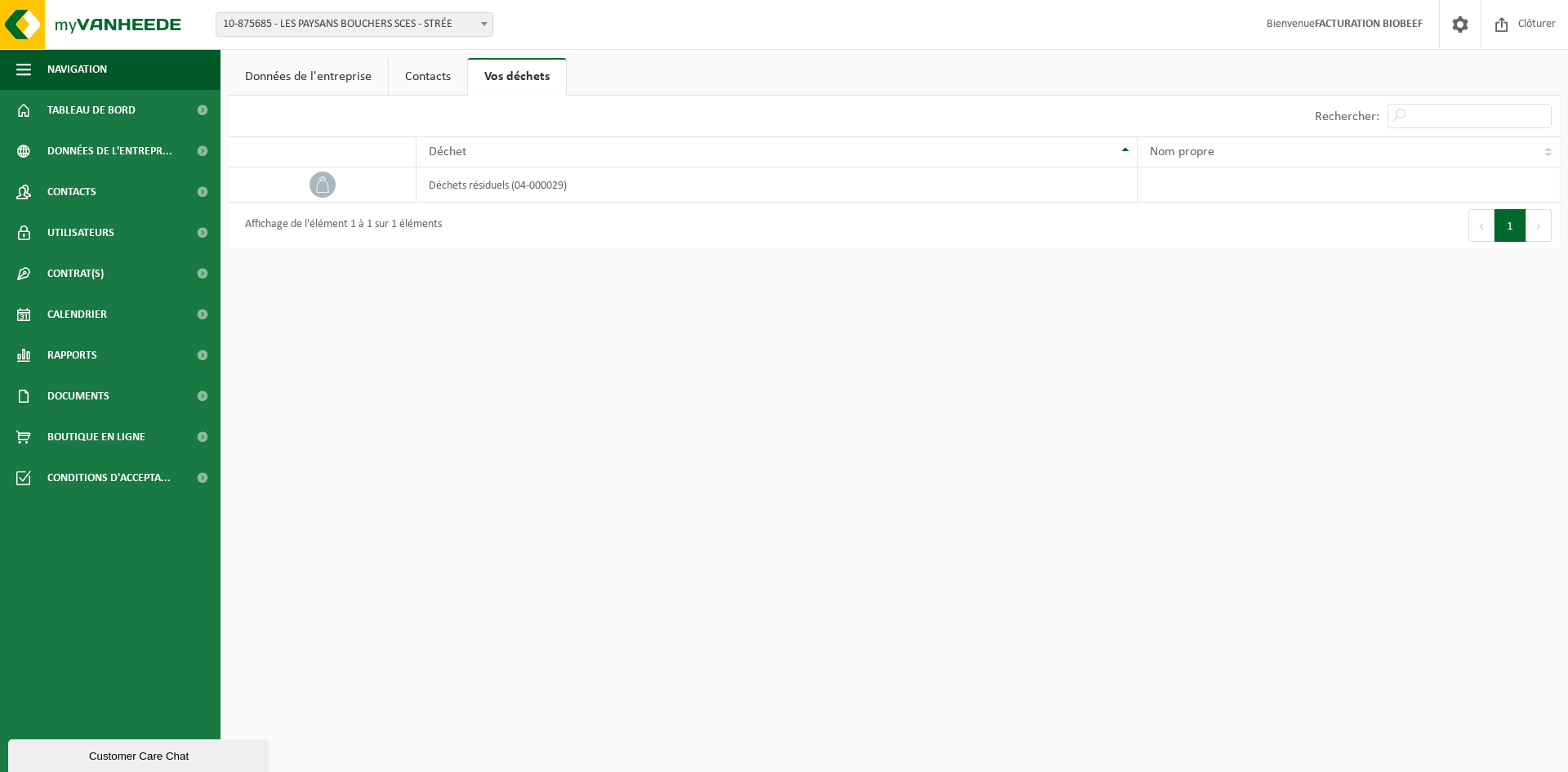
click at [473, 375] on html "Site: 10-875685 - LES PAYSANS BOUCHERS SCES - STRÉE 10-875685 - LES PAYSANS BOU…" at bounding box center [784, 386] width 1568 height 772
